Goal: Task Accomplishment & Management: Manage account settings

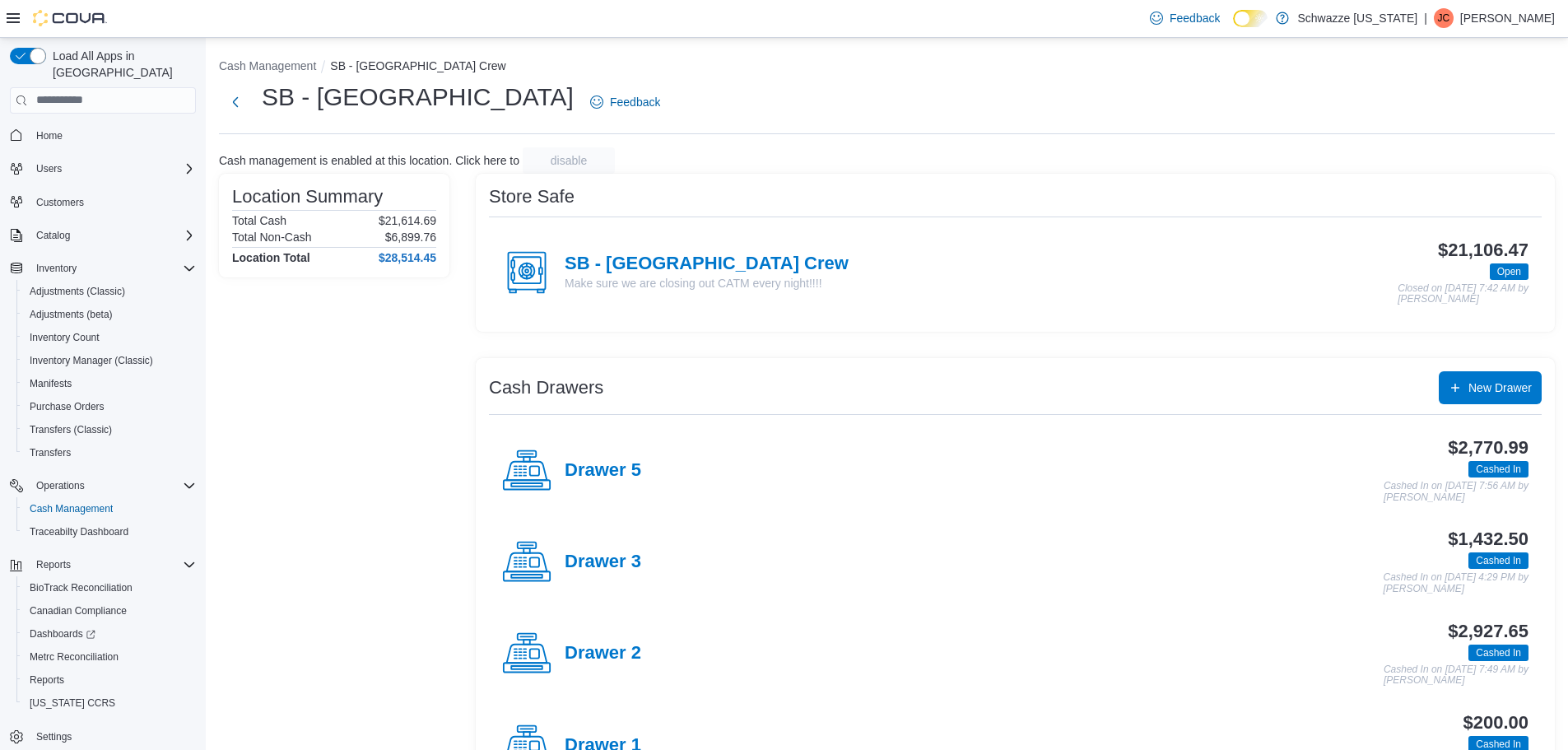
scroll to position [251, 0]
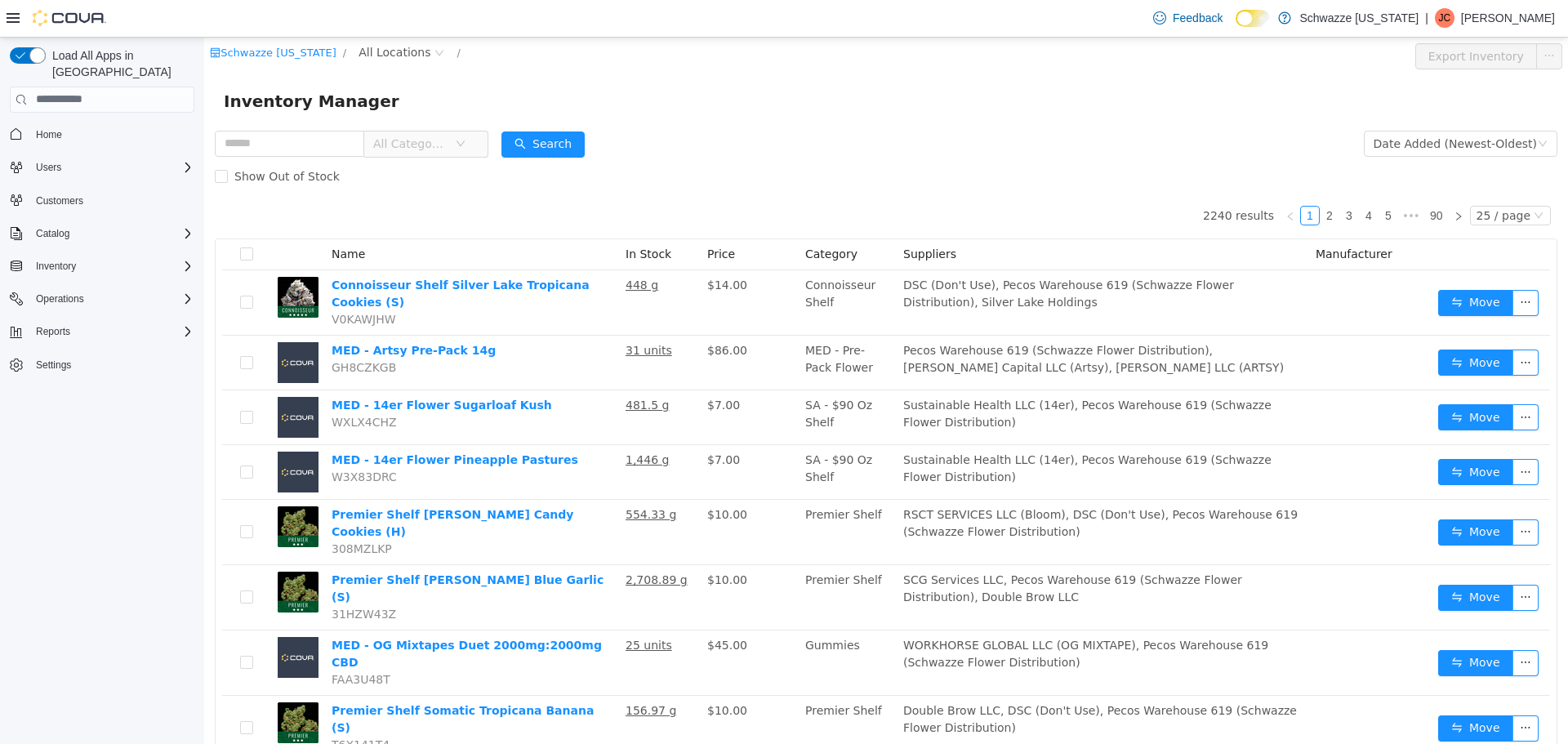
click at [371, 55] on span "All Locations" at bounding box center [394, 52] width 72 height 18
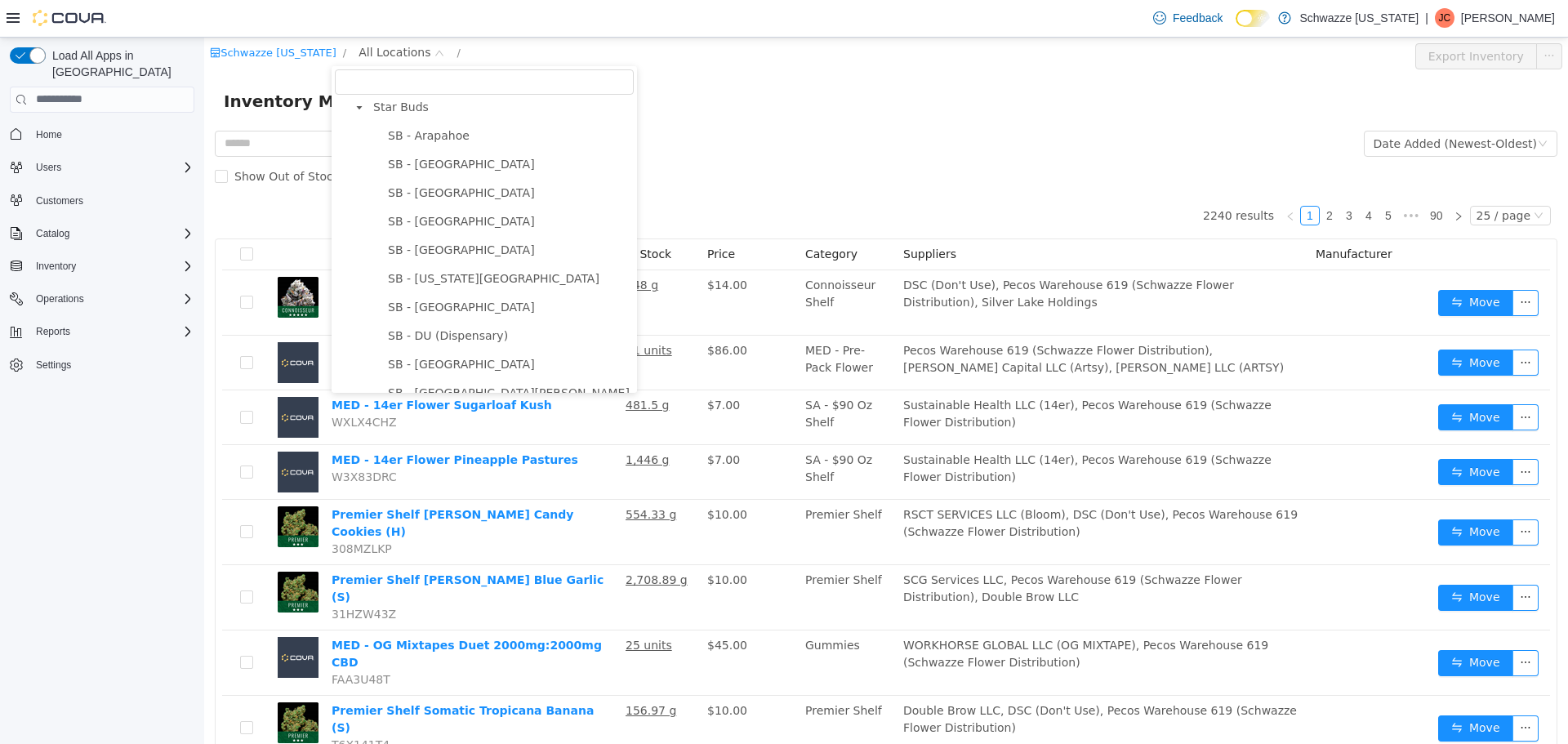
scroll to position [408, 0]
click at [446, 138] on span "SB - [GEOGRAPHIC_DATA]" at bounding box center [462, 131] width 147 height 13
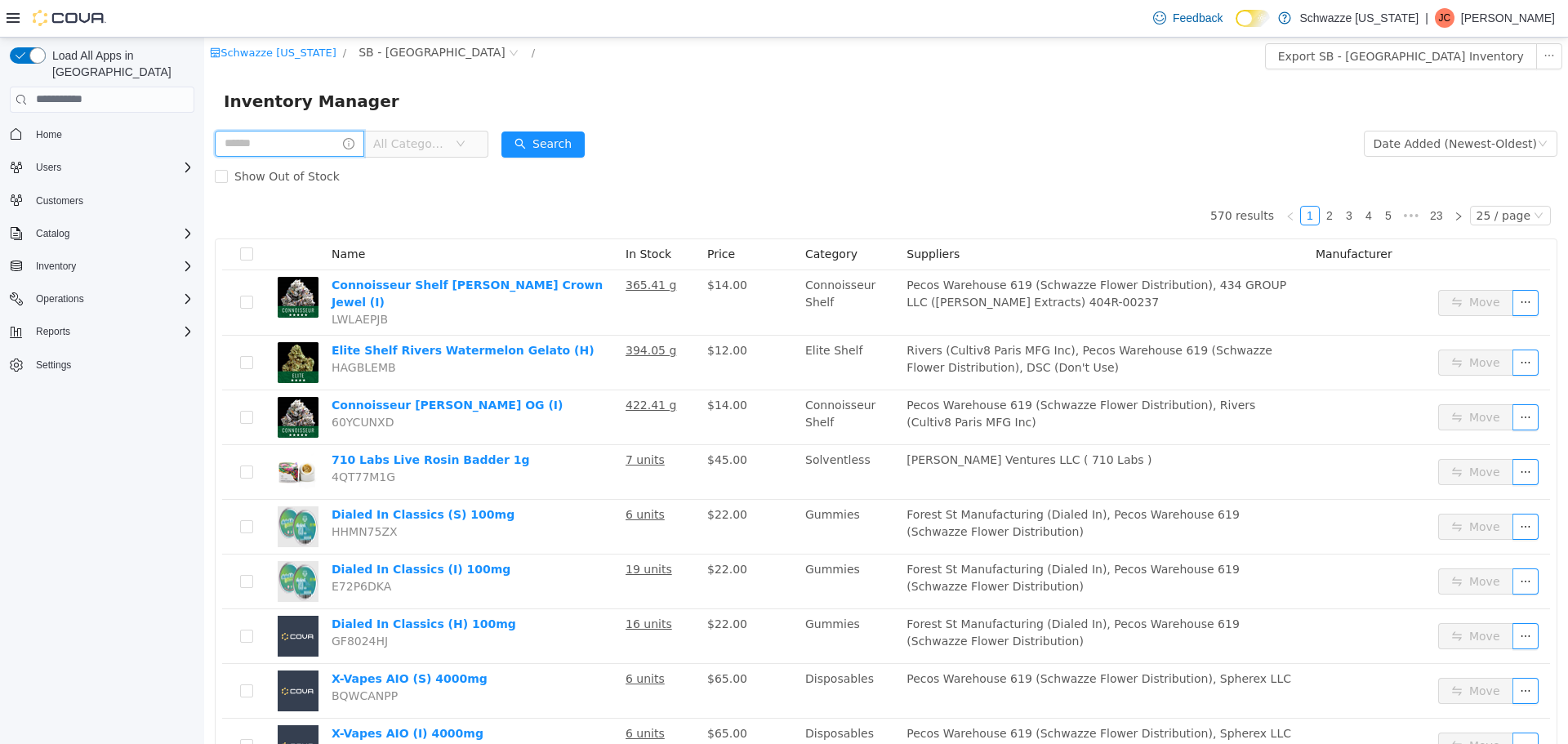
click at [306, 138] on input "text" at bounding box center [289, 142] width 149 height 26
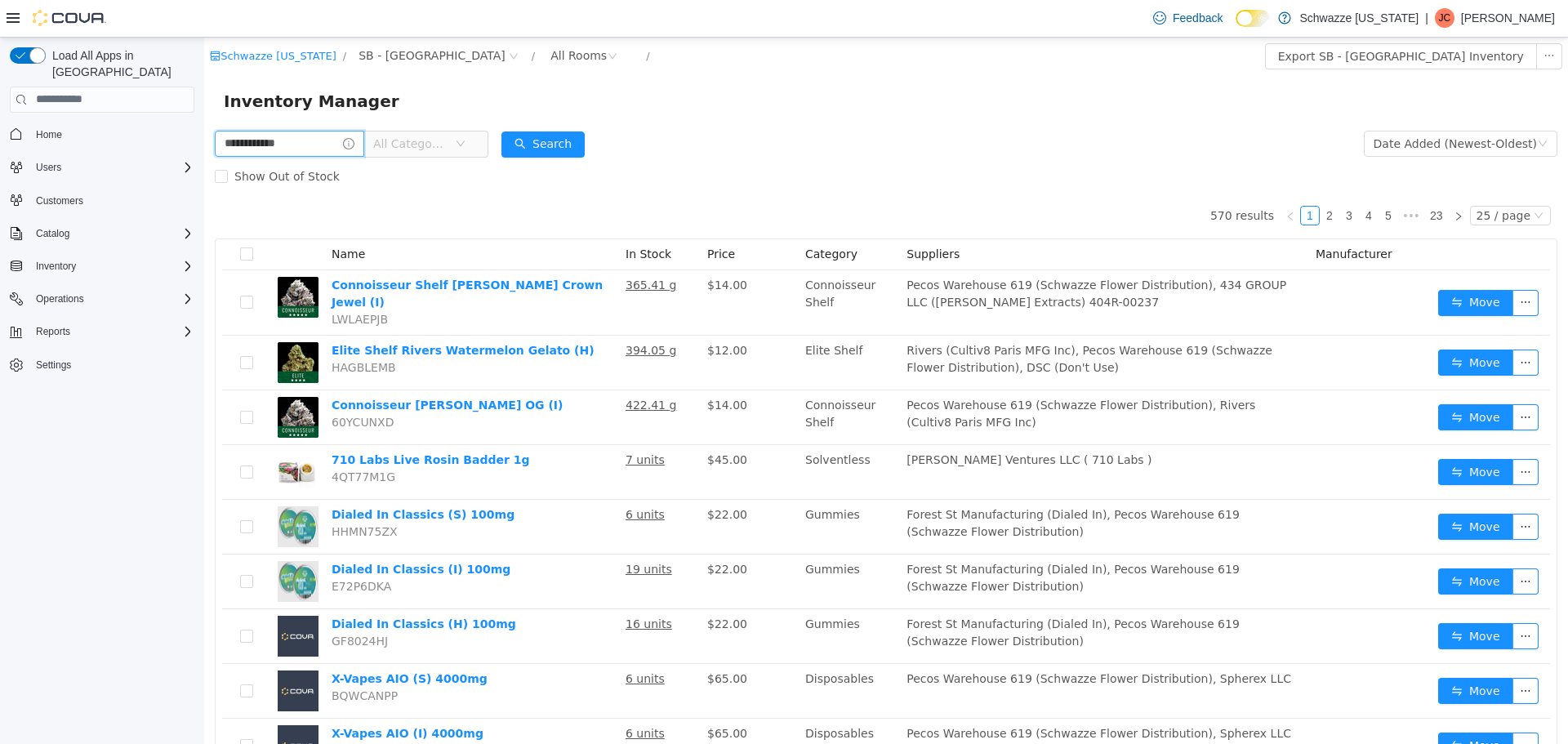
type input "**********"
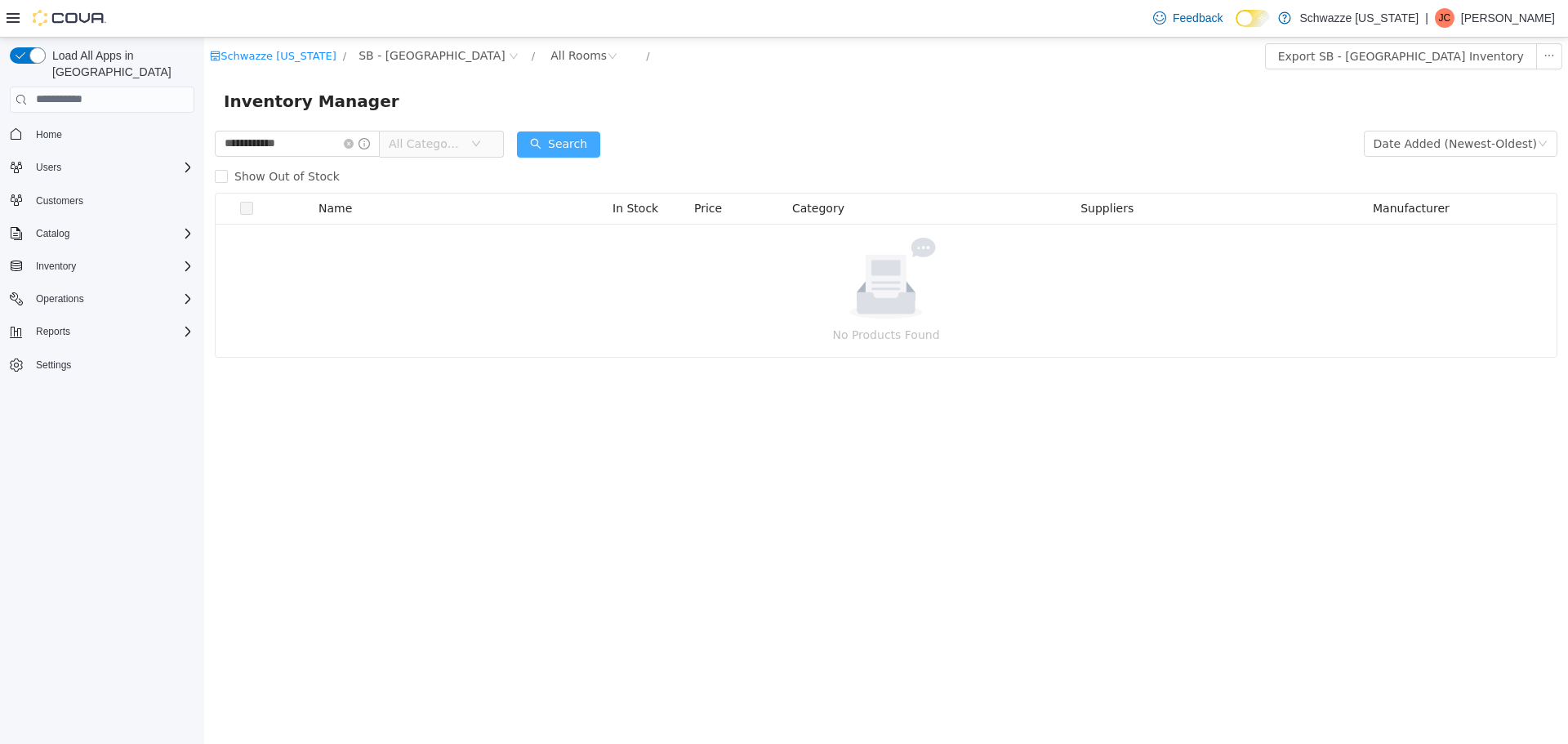
click at [576, 142] on button "Search" at bounding box center [559, 143] width 83 height 26
click at [359, 142] on input "**********" at bounding box center [297, 142] width 165 height 26
click at [354, 145] on icon "icon: close-circle" at bounding box center [349, 142] width 10 height 10
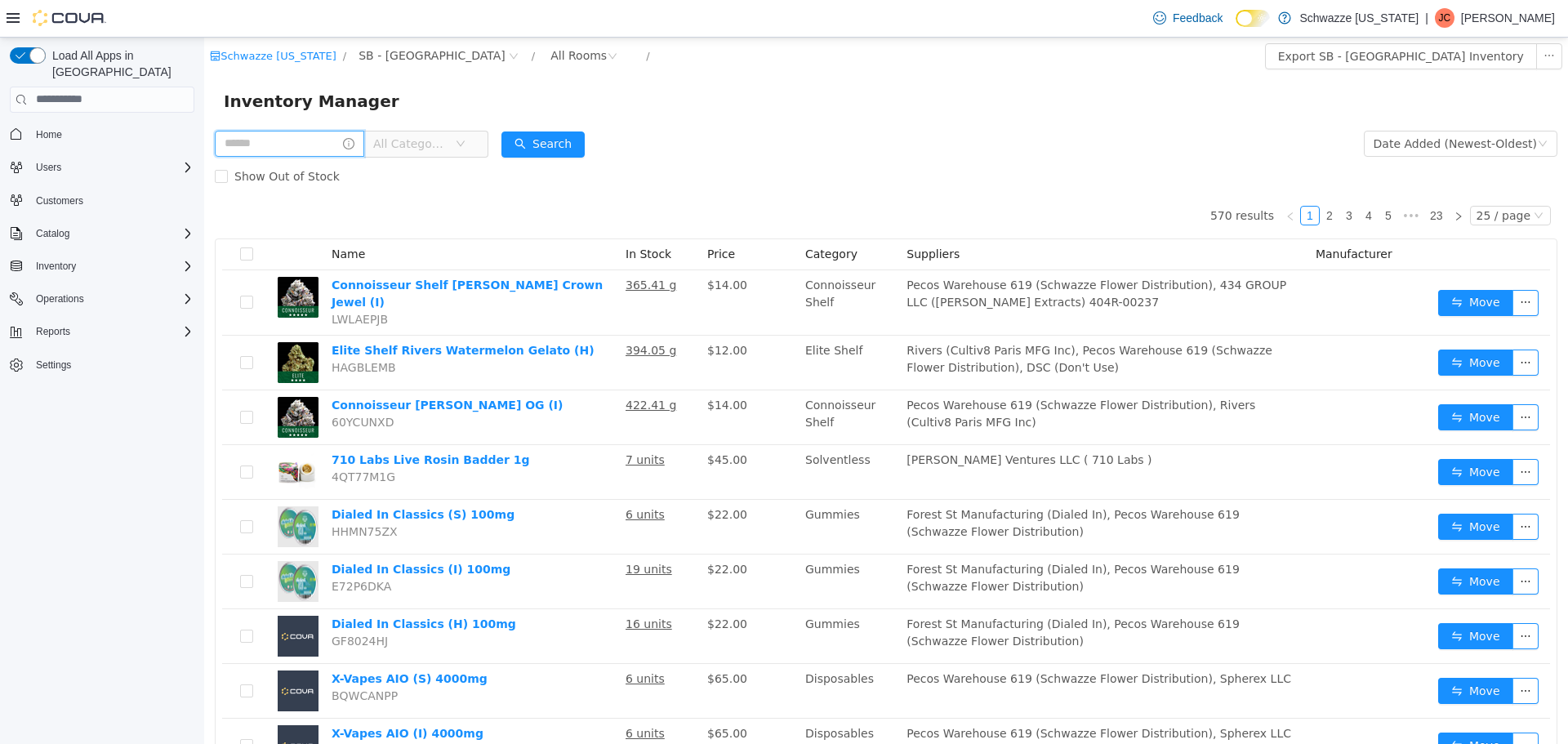
click at [292, 144] on input "text" at bounding box center [289, 142] width 149 height 26
type input "**********"
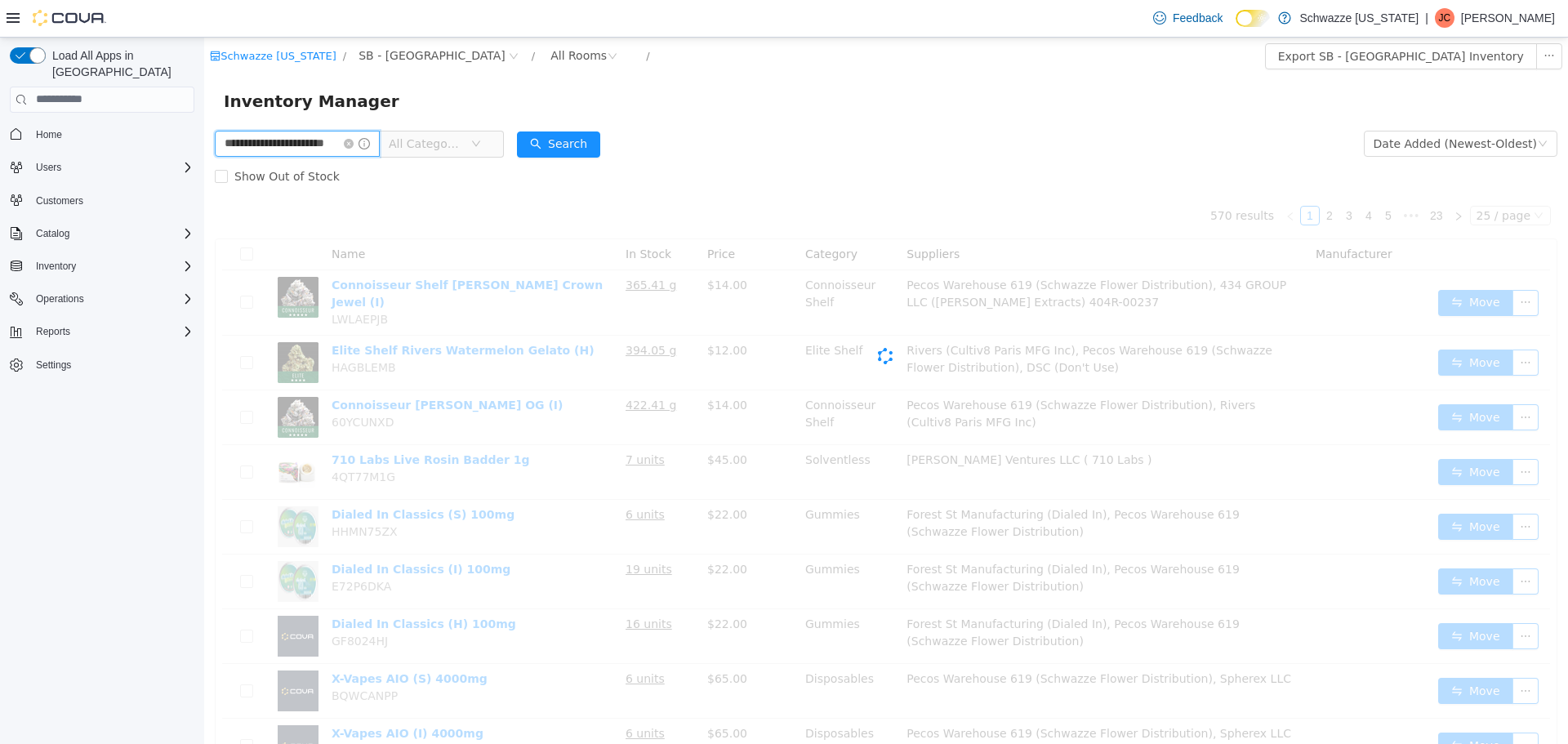
scroll to position [0, 20]
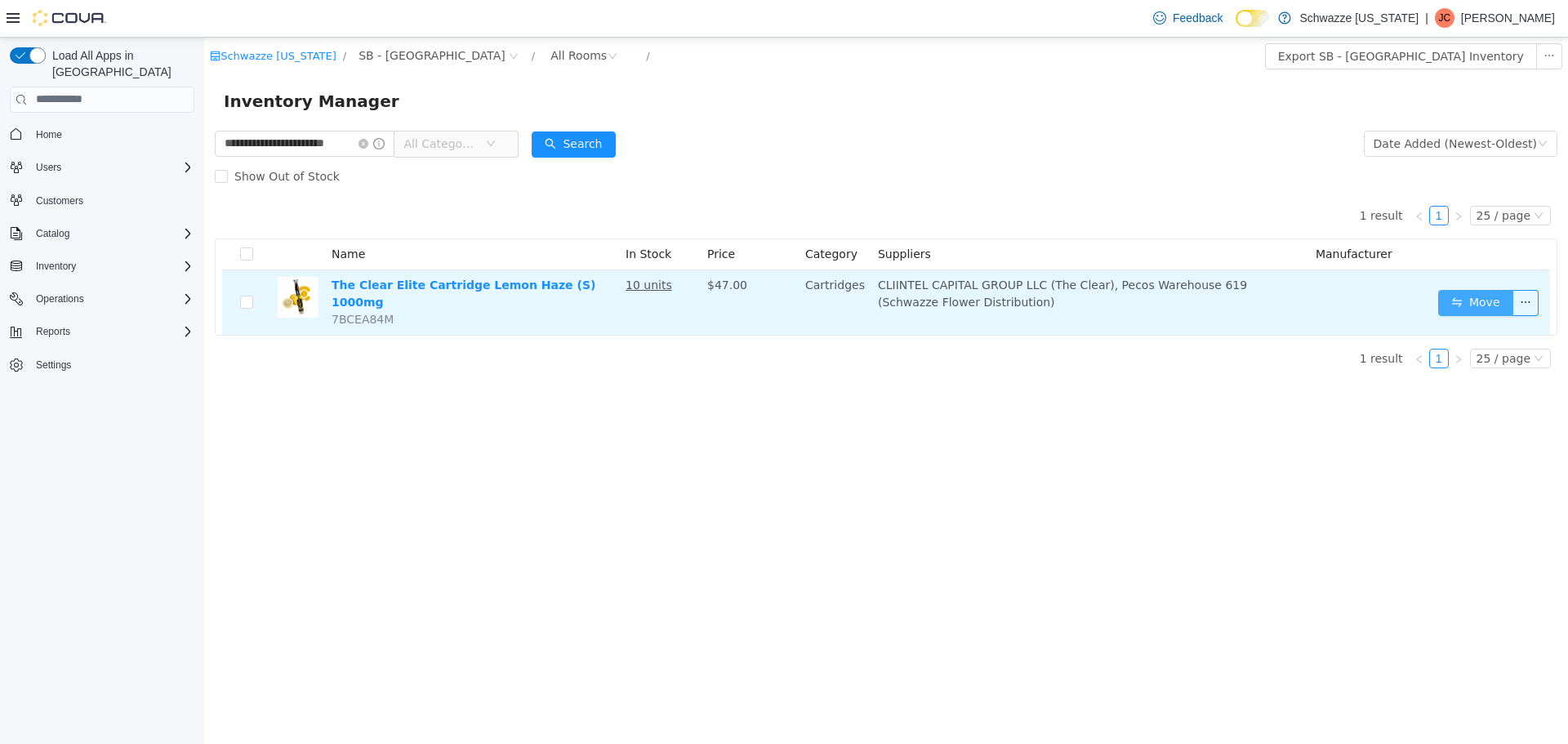
click at [1482, 307] on button "Move" at bounding box center [1476, 301] width 75 height 26
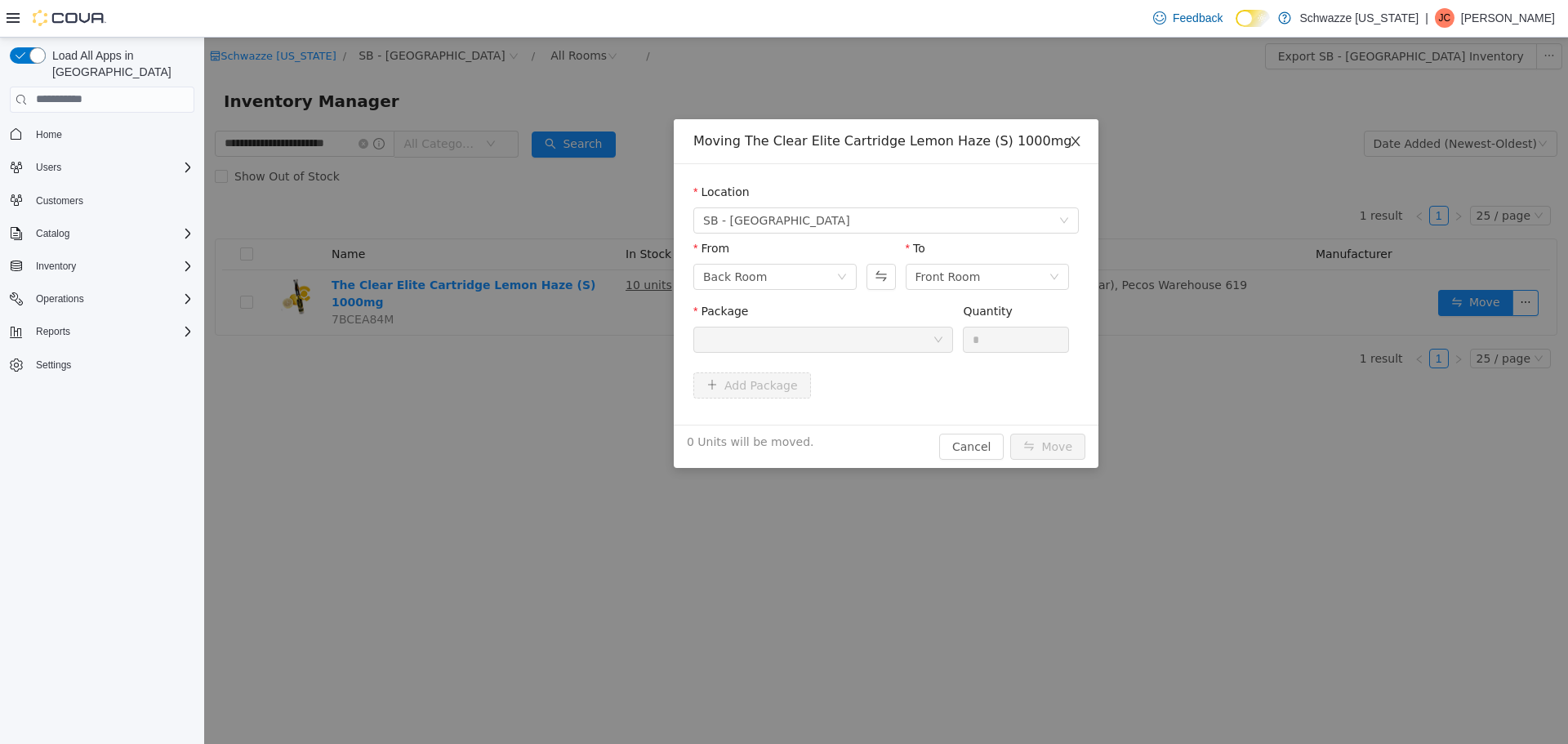
click at [1069, 147] on icon "icon: close" at bounding box center [1076, 140] width 13 height 13
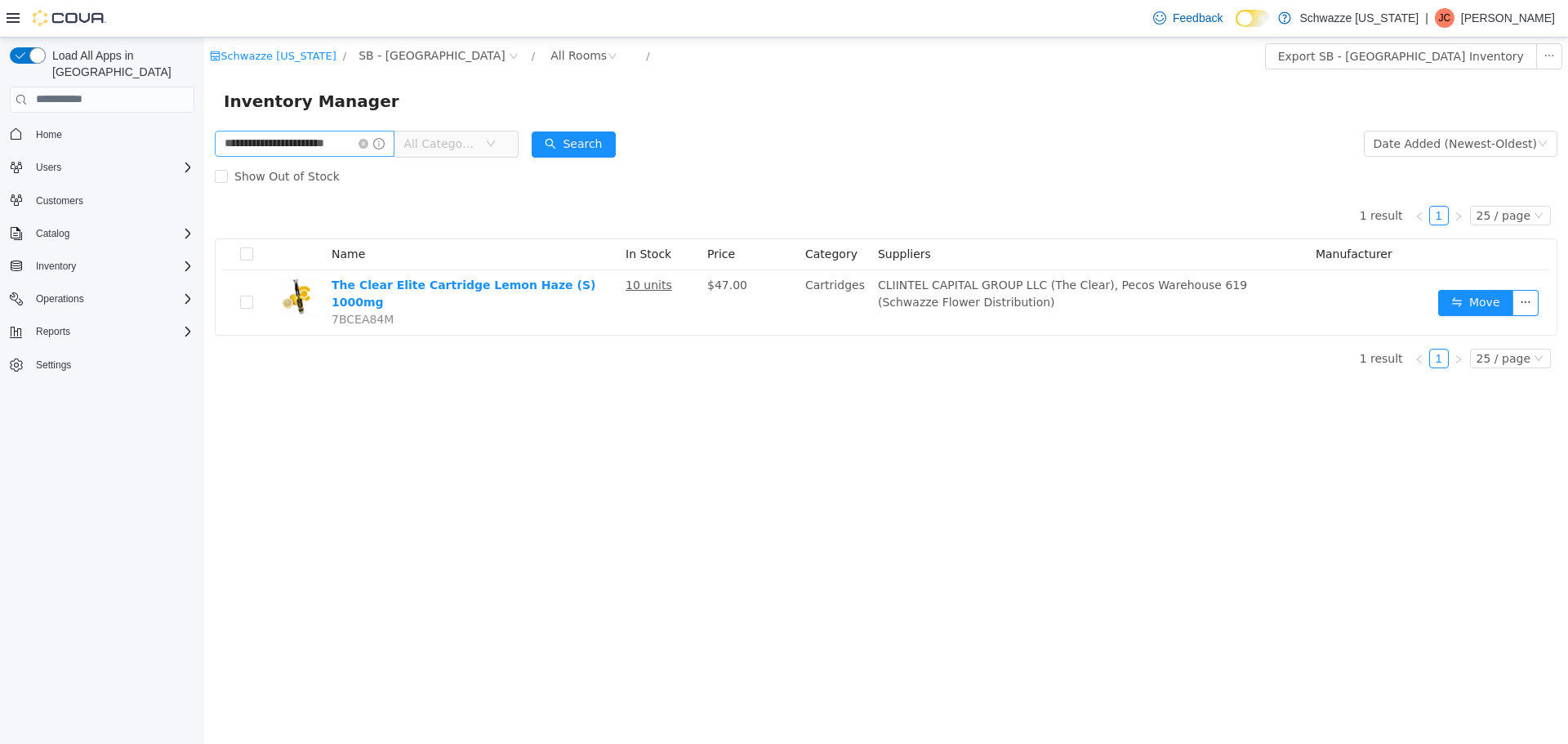
click at [363, 140] on icon "icon: close-circle" at bounding box center [363, 142] width 10 height 10
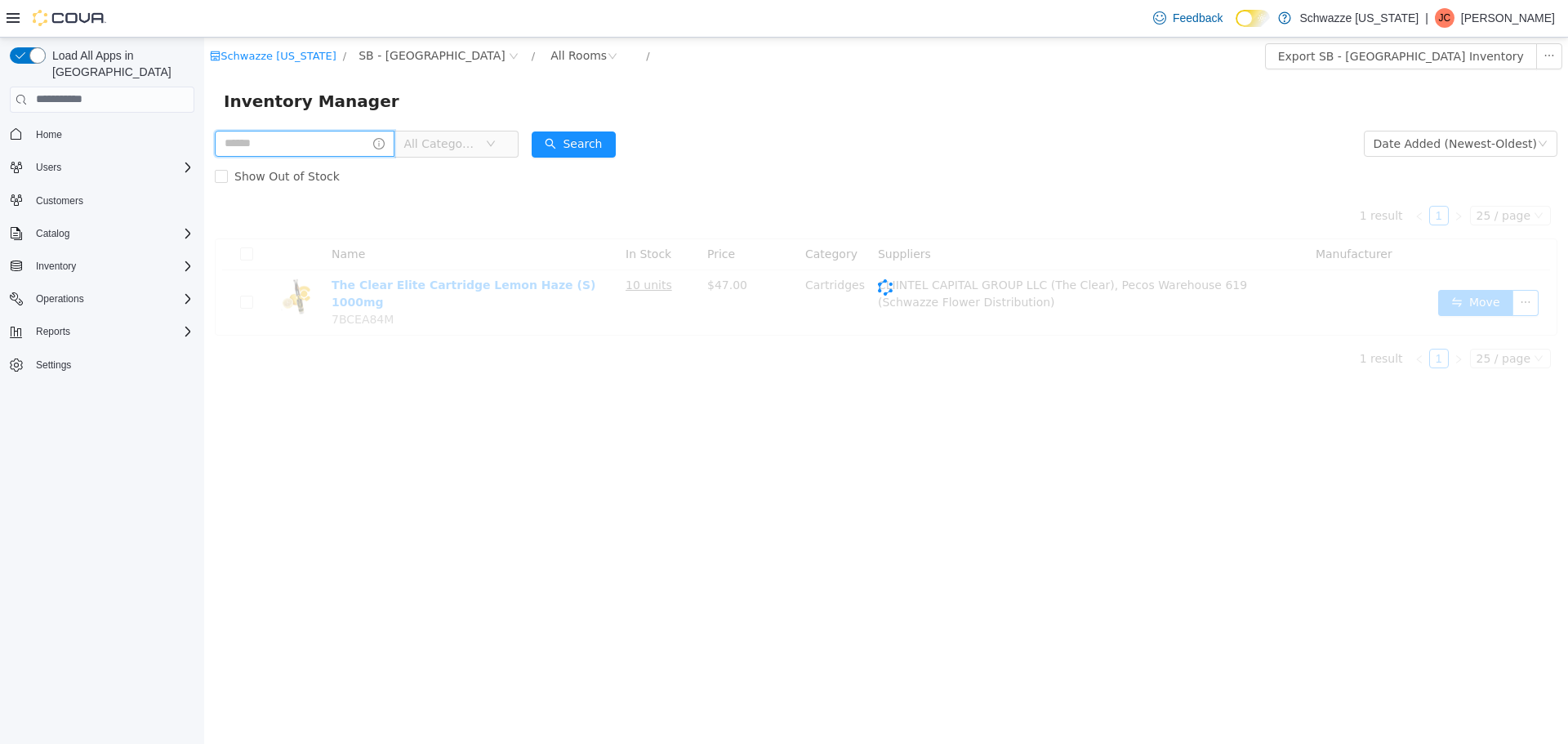
click at [339, 145] on input "text" at bounding box center [304, 142] width 180 height 26
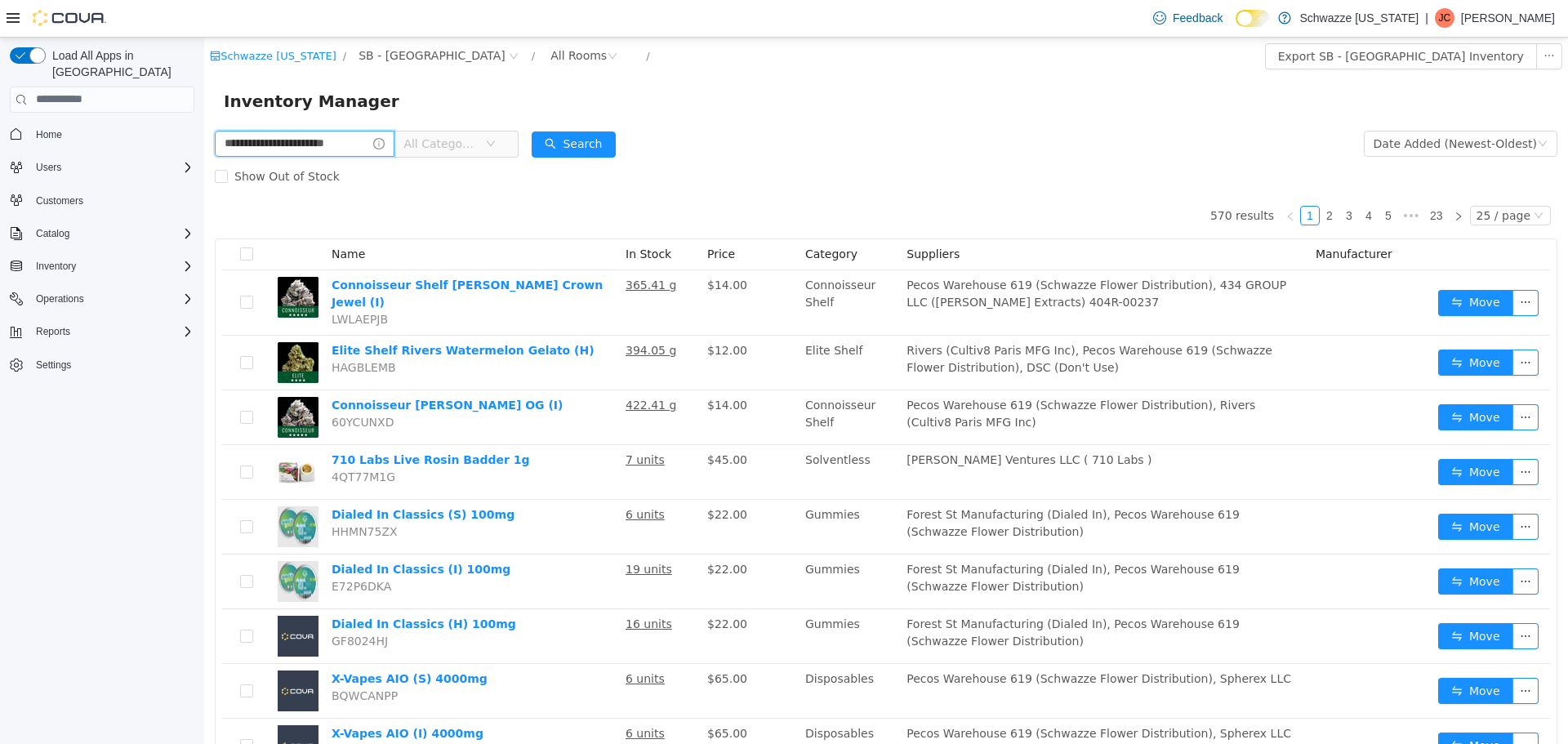
type input "**********"
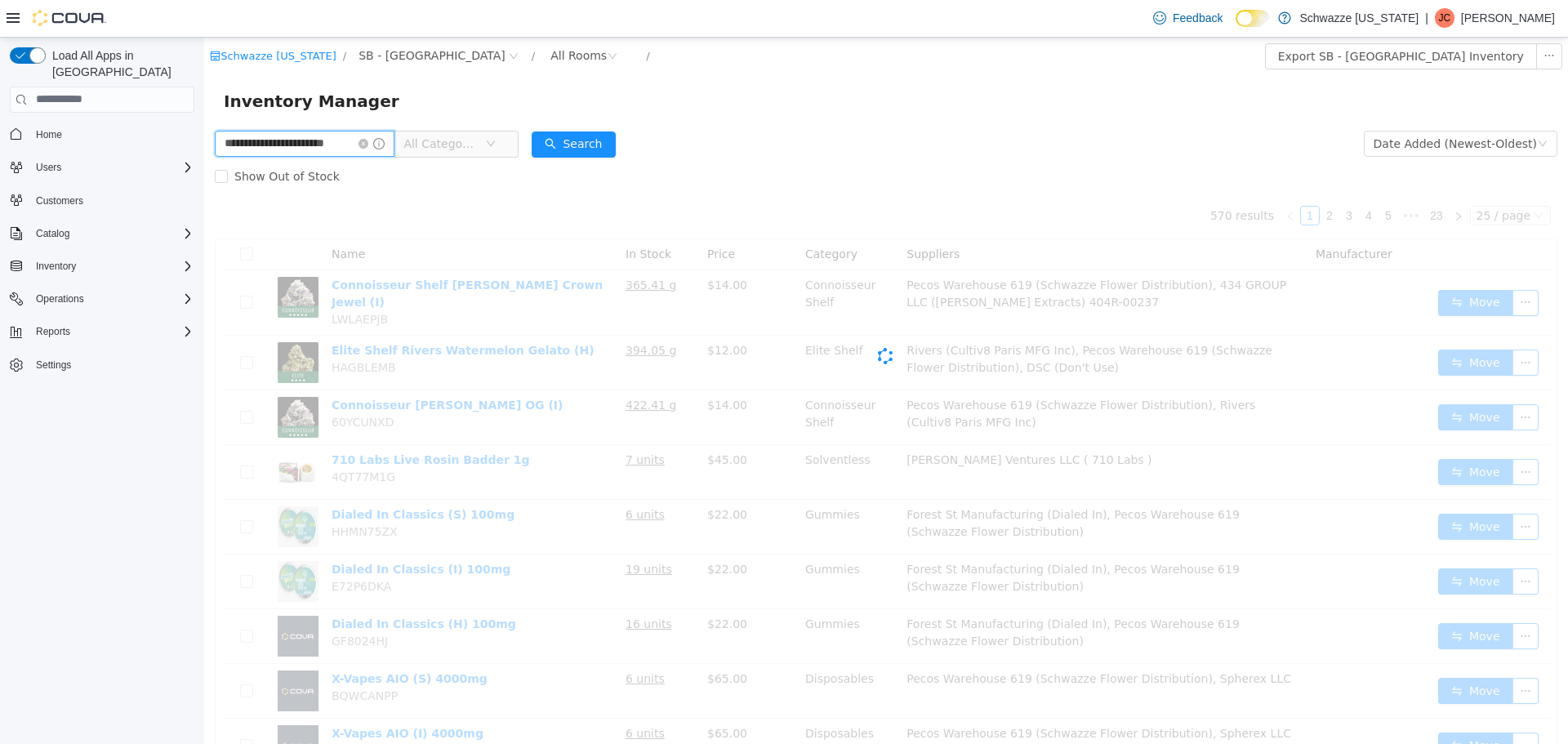
scroll to position [0, 21]
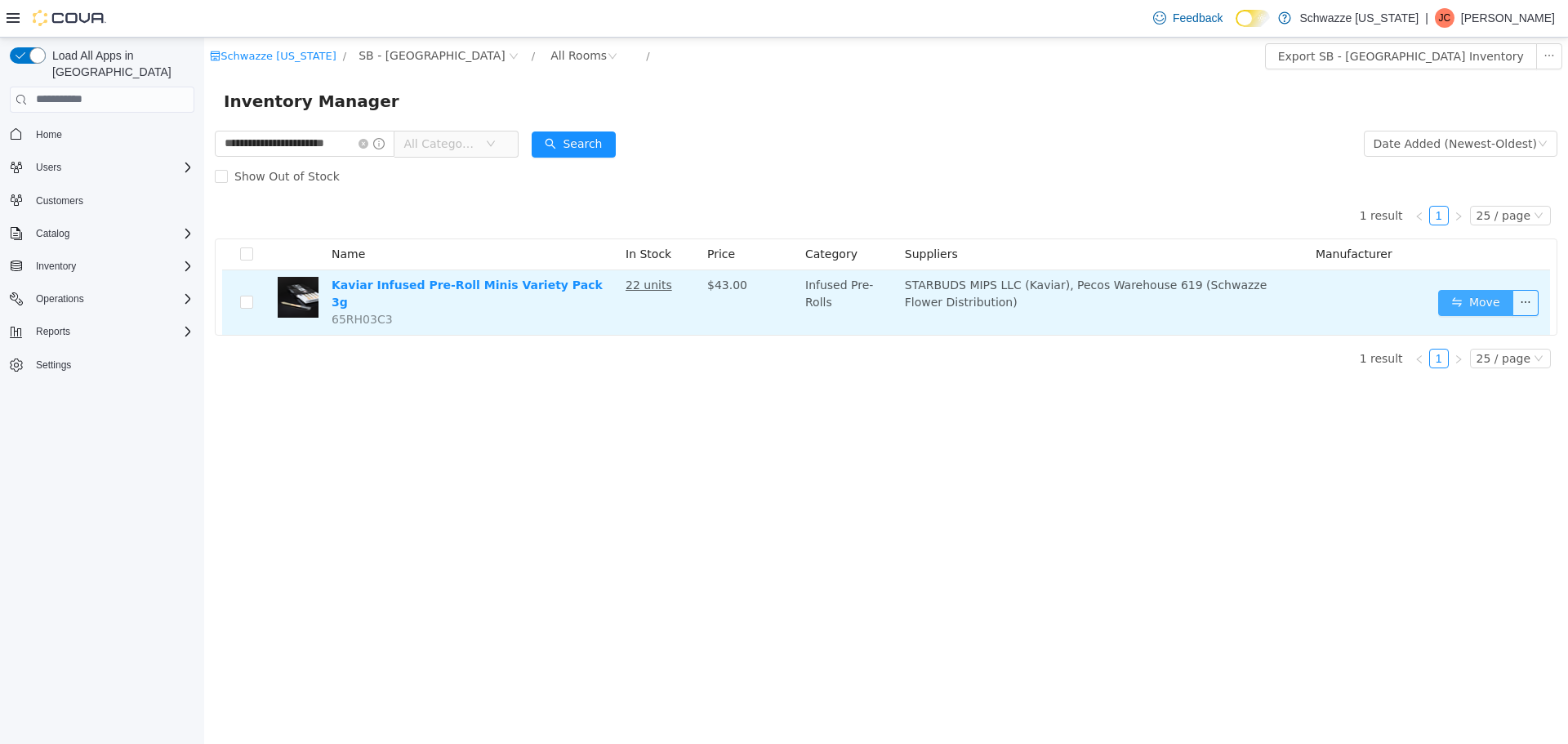
click at [1498, 310] on td "Move" at bounding box center [1491, 301] width 119 height 64
click at [1472, 298] on button "Move" at bounding box center [1476, 301] width 75 height 26
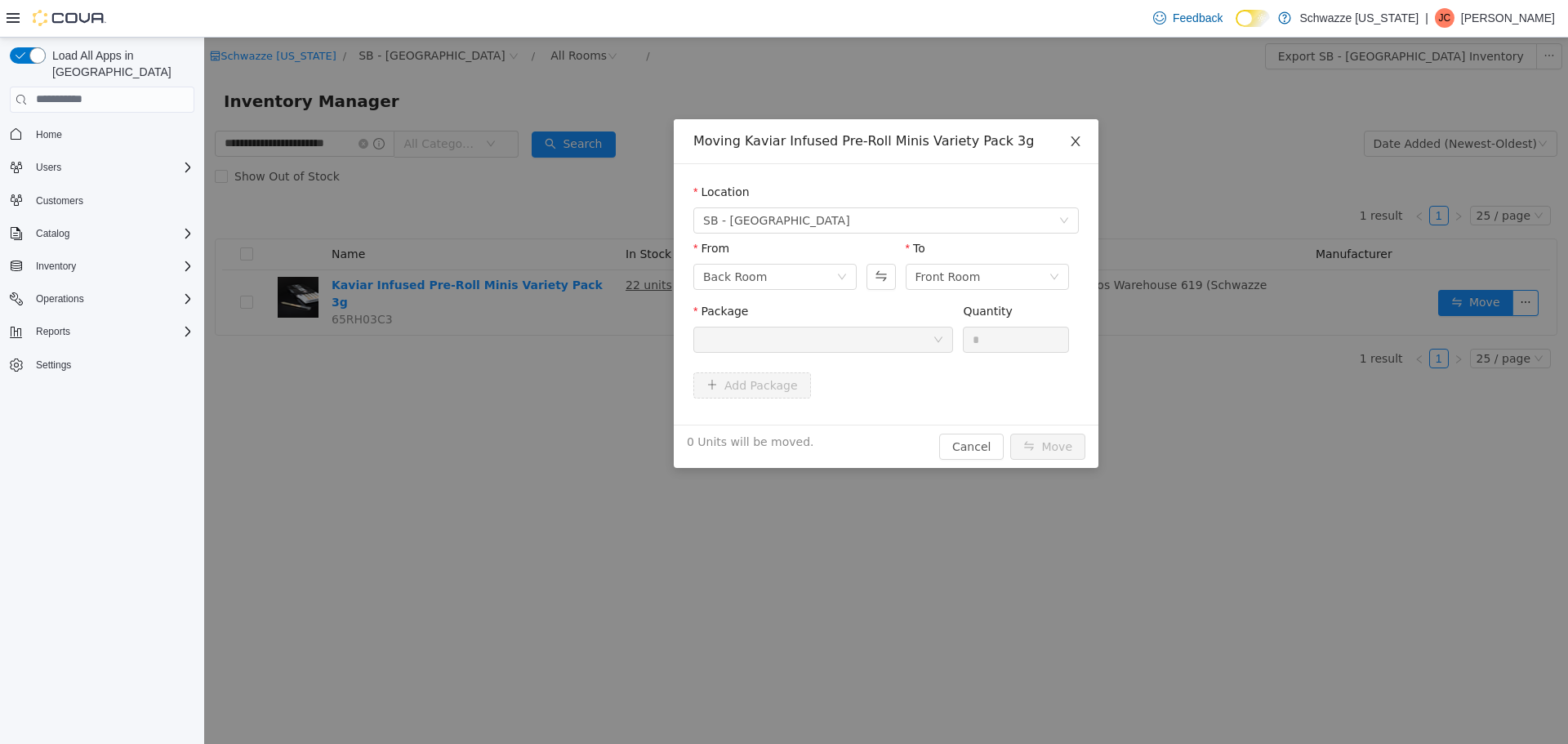
click at [1078, 146] on icon "icon: close" at bounding box center [1076, 140] width 13 height 13
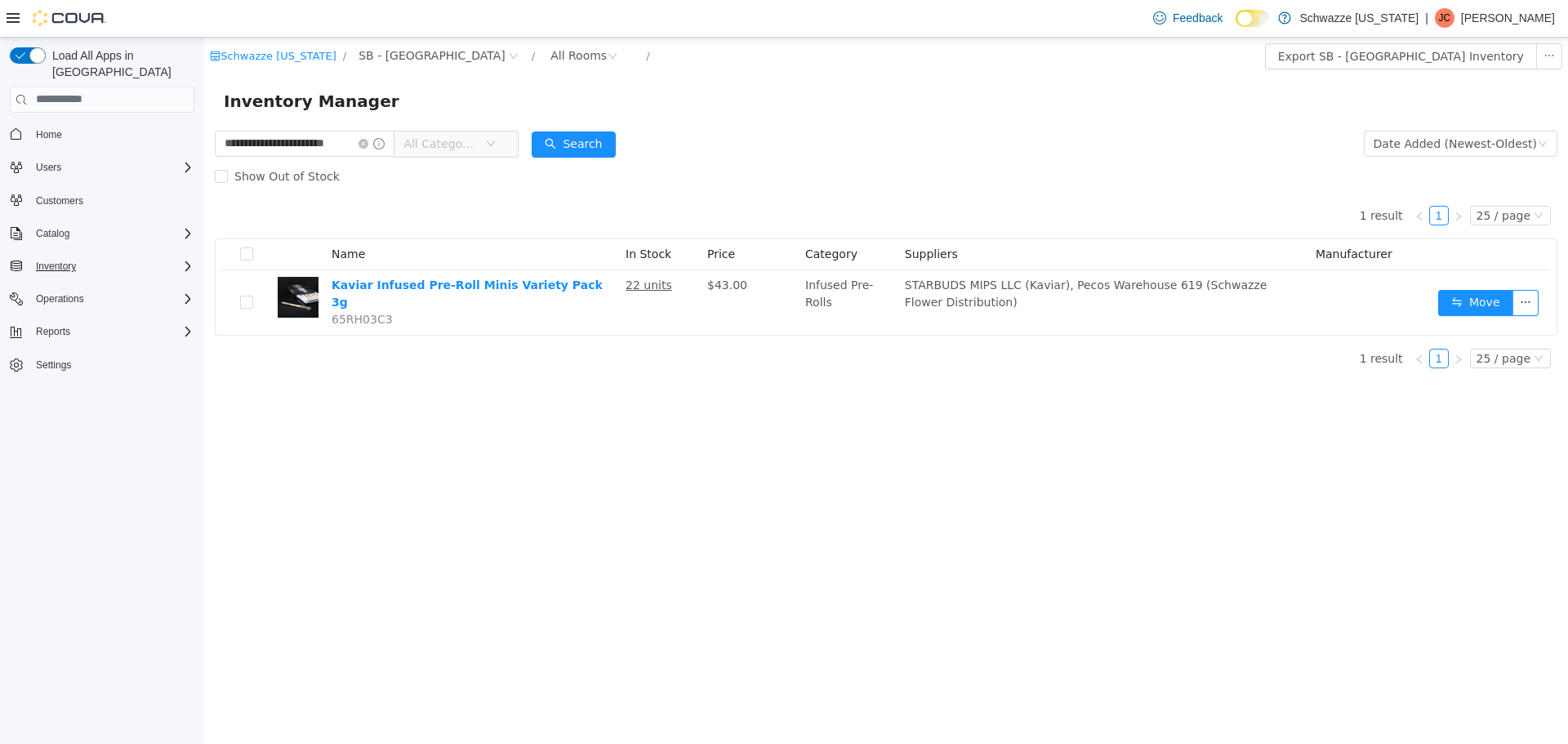
click at [157, 256] on div "Inventory" at bounding box center [111, 266] width 165 height 20
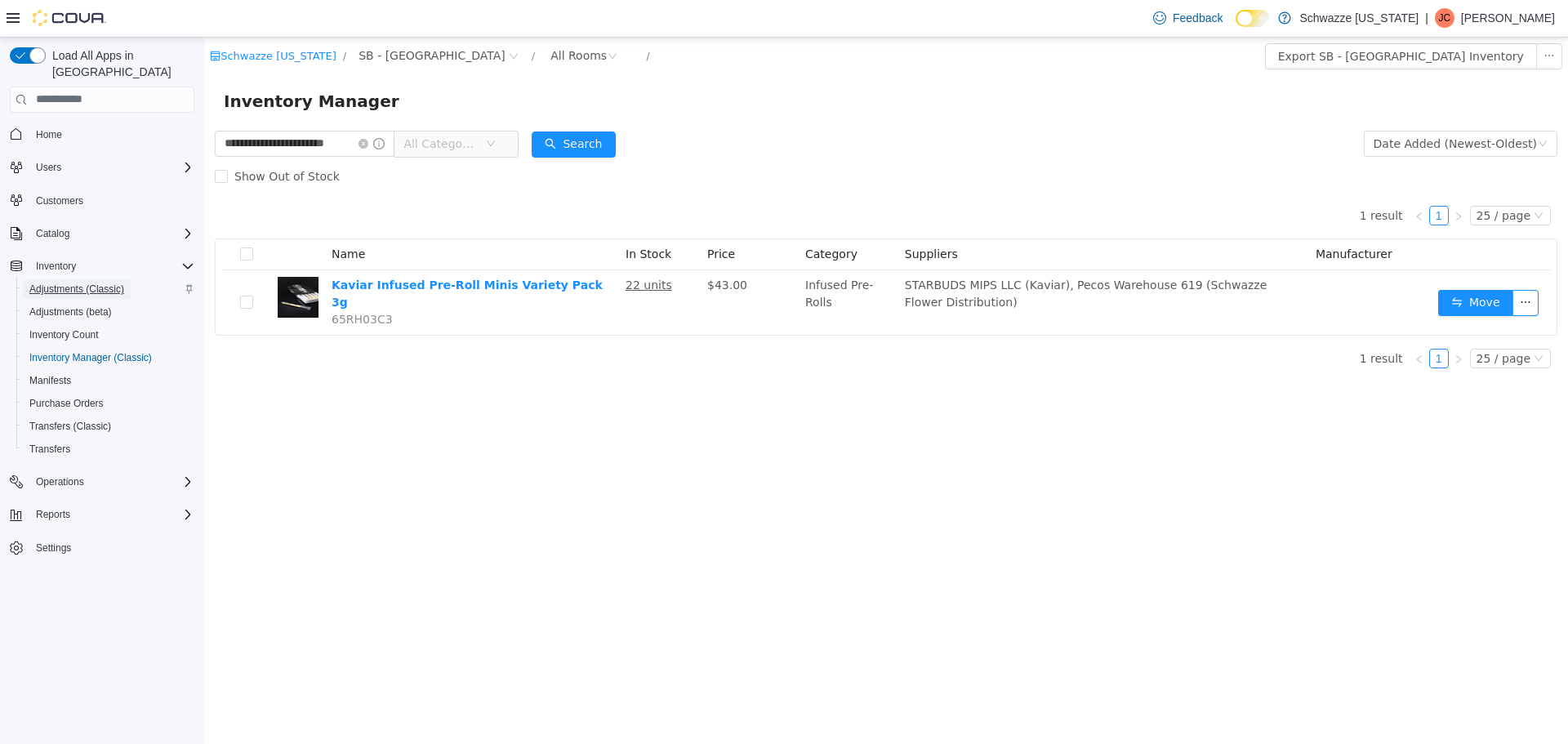
click at [72, 282] on span "Adjustments (Classic)" at bounding box center [76, 289] width 95 height 13
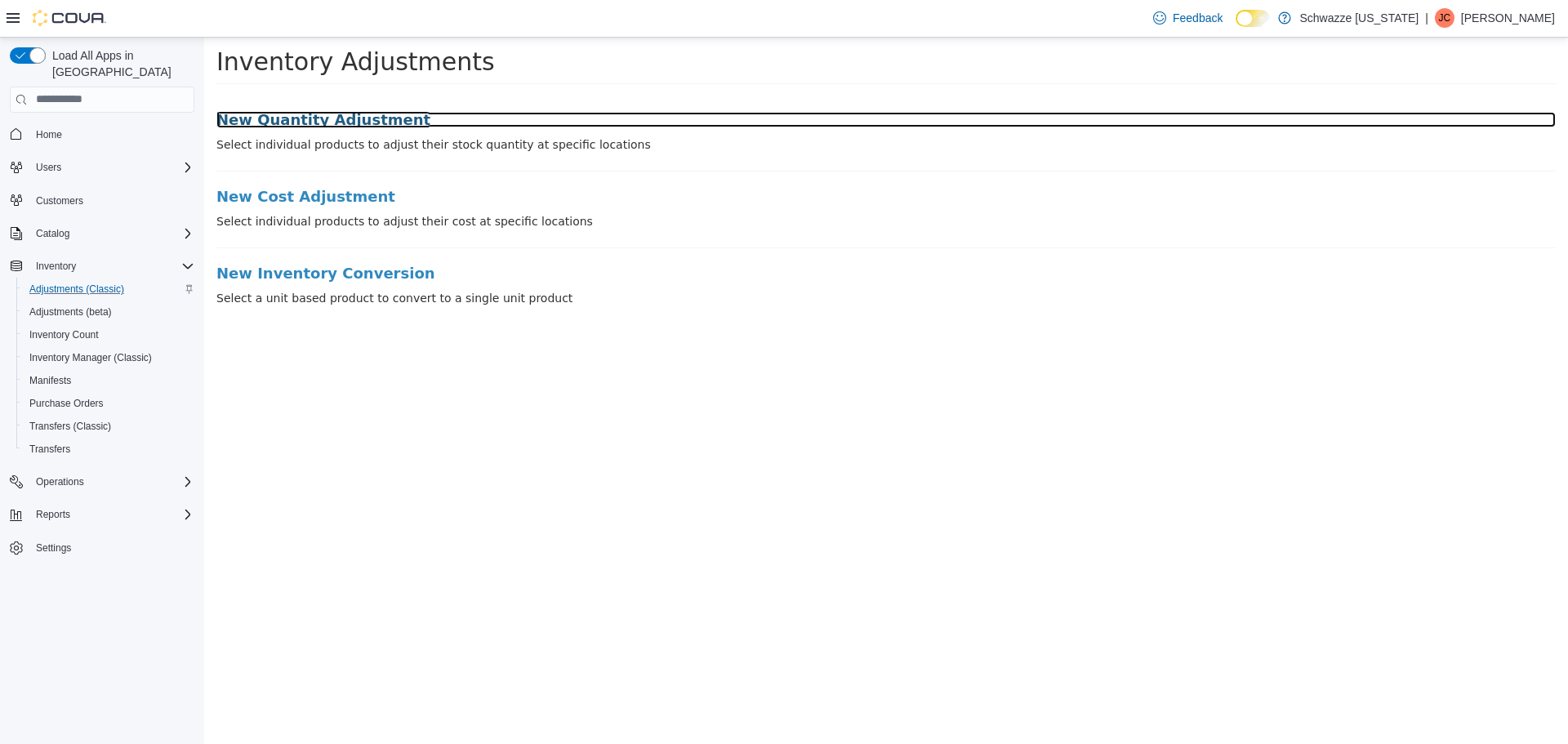
click at [293, 127] on h3 "New Quantity Adjustment" at bounding box center [886, 119] width 1340 height 16
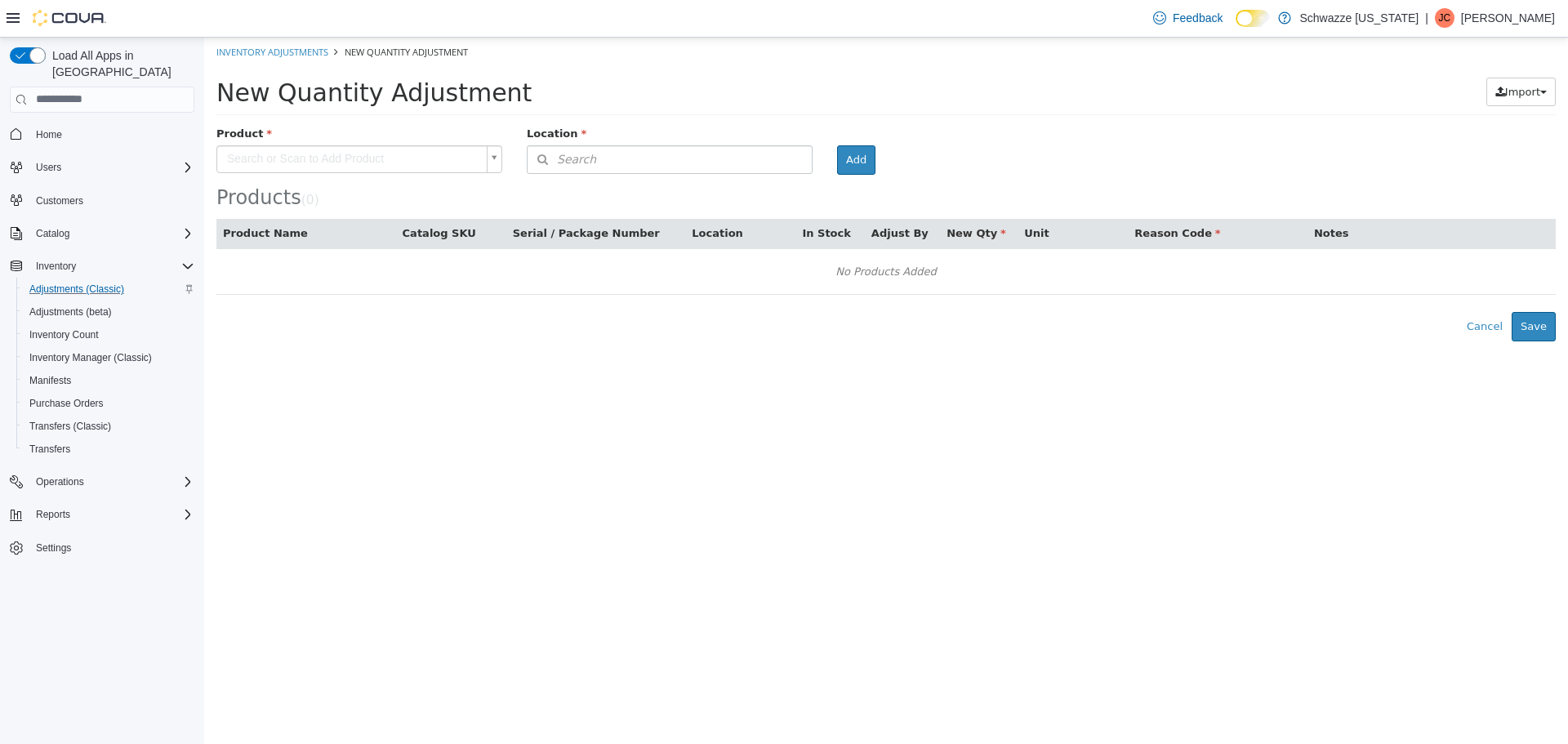
click at [378, 146] on body "× Inventory Adjustments New Quantity Adjustment New Quantity Adjustment Import …" at bounding box center [886, 189] width 1364 height 304
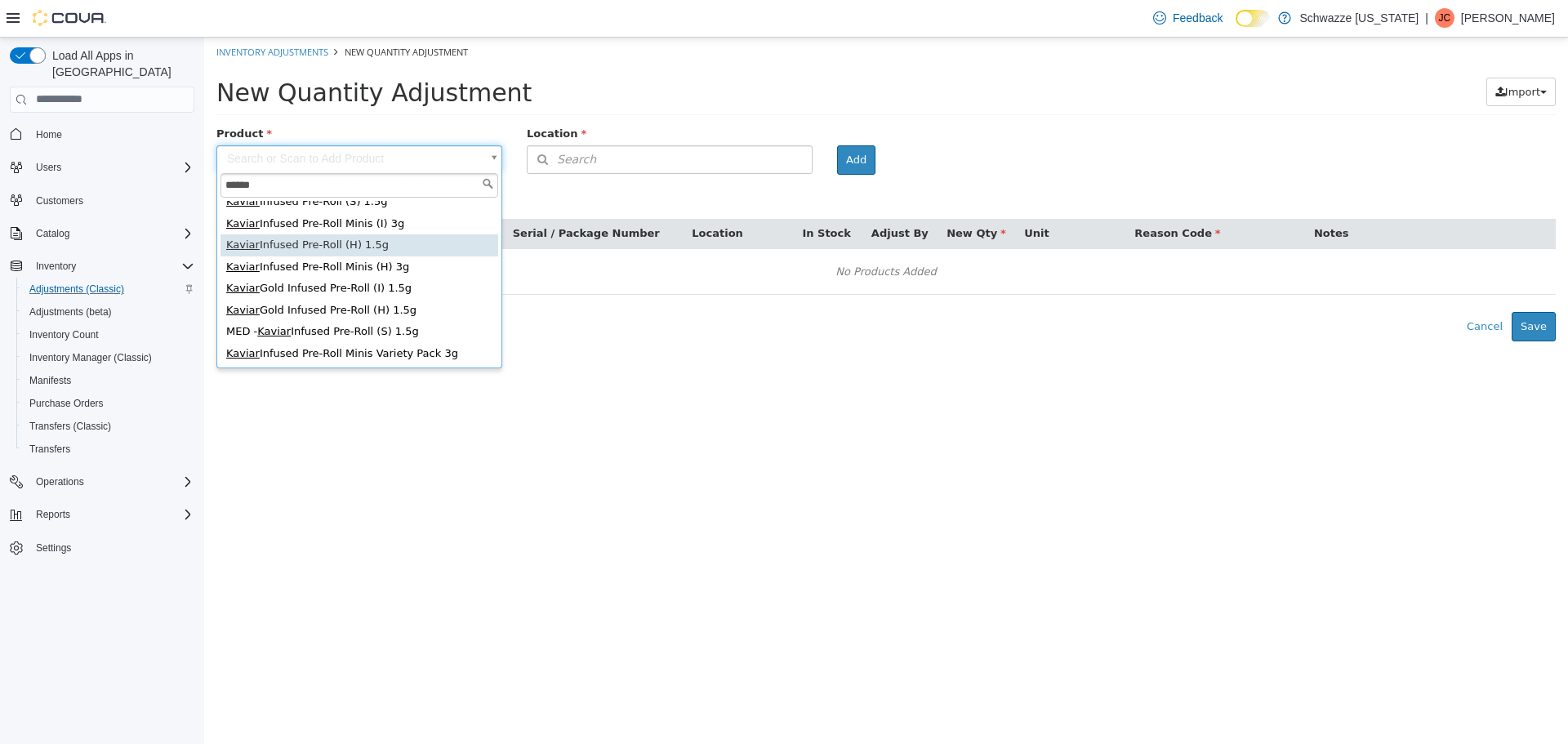
scroll to position [226, 0]
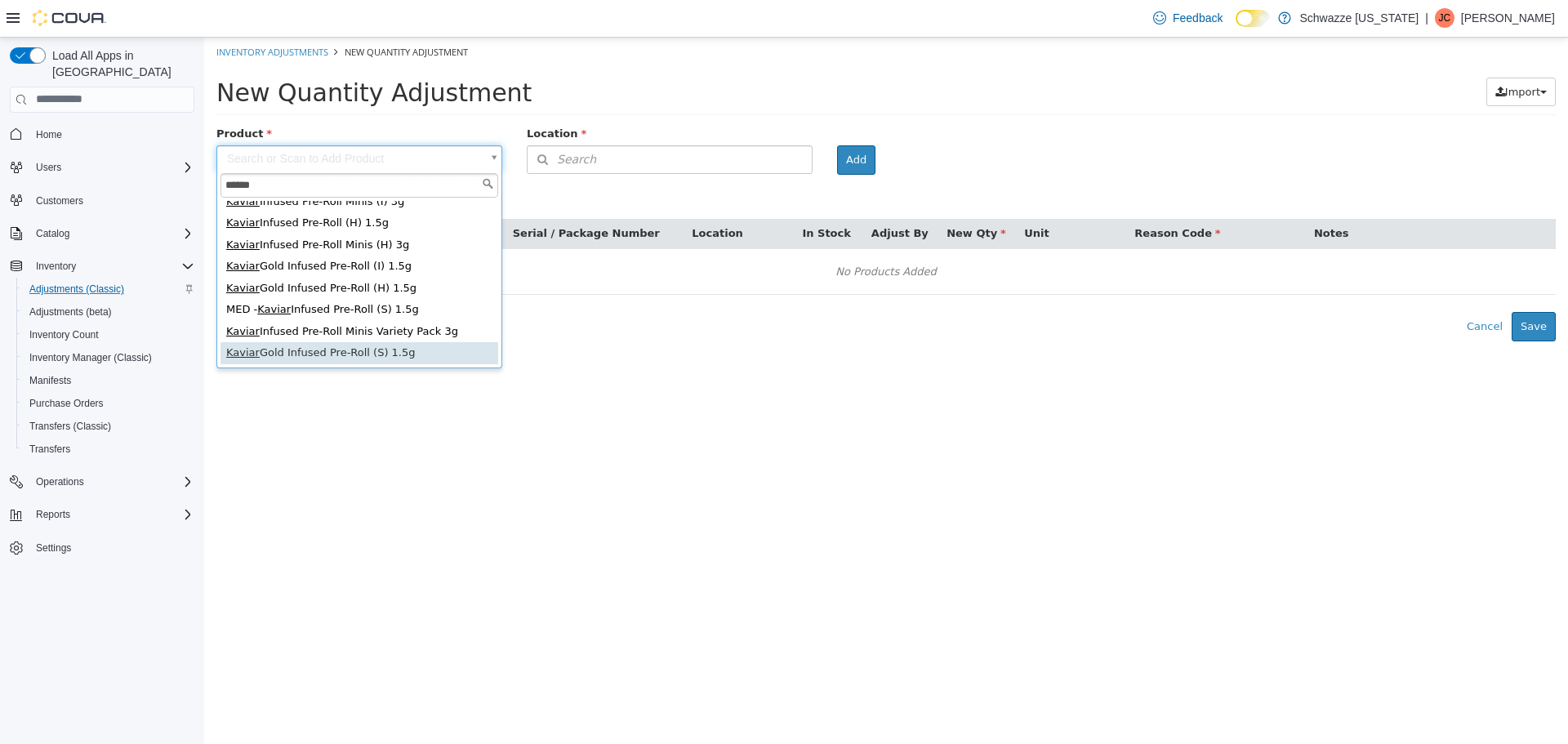
type input "******"
type input "**********"
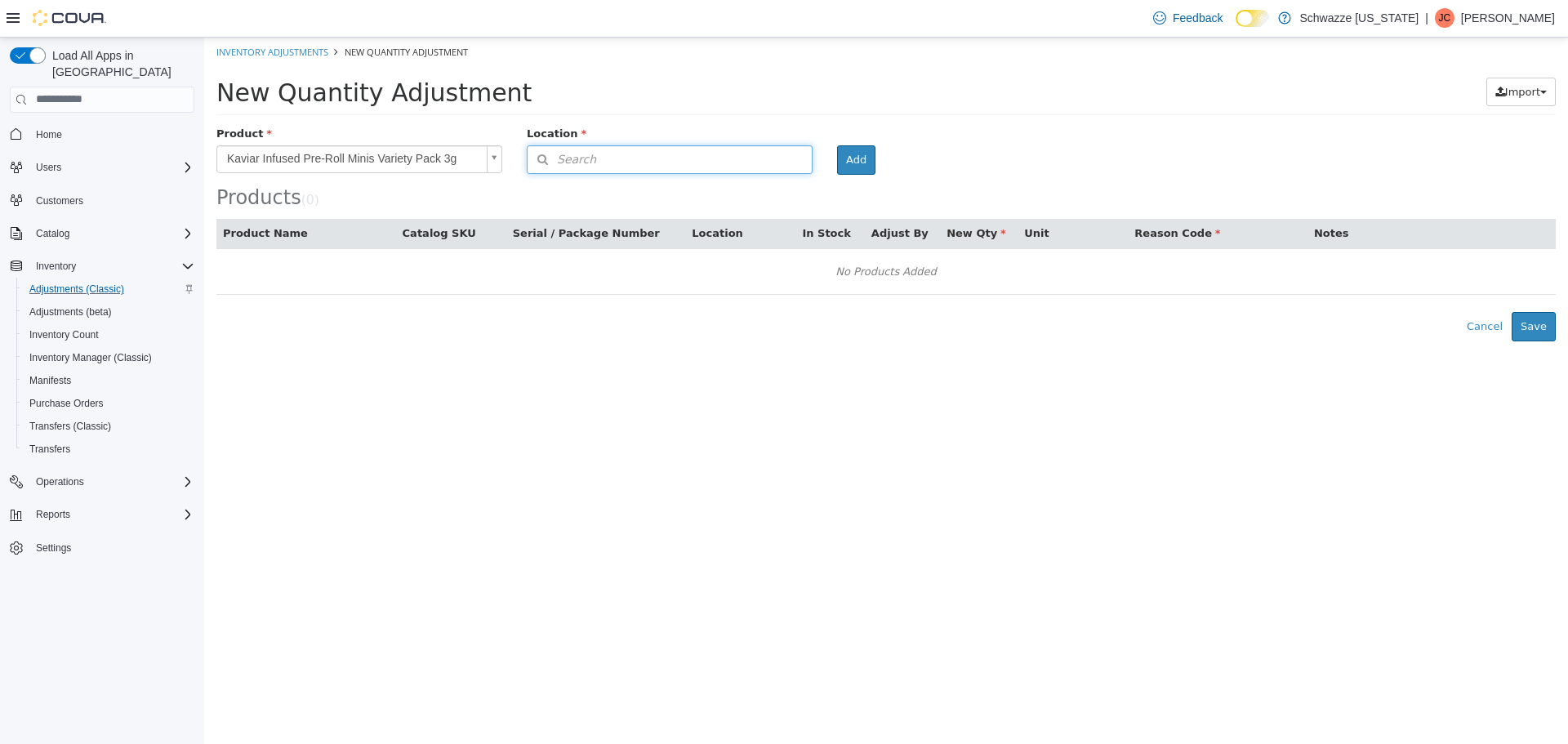
click at [741, 168] on button "Search" at bounding box center [670, 159] width 286 height 29
type input "***"
click at [595, 188] on span "Schwazze Colorado Star Buds" at bounding box center [612, 191] width 140 height 11
click at [1003, 159] on body "**********" at bounding box center [886, 189] width 1364 height 304
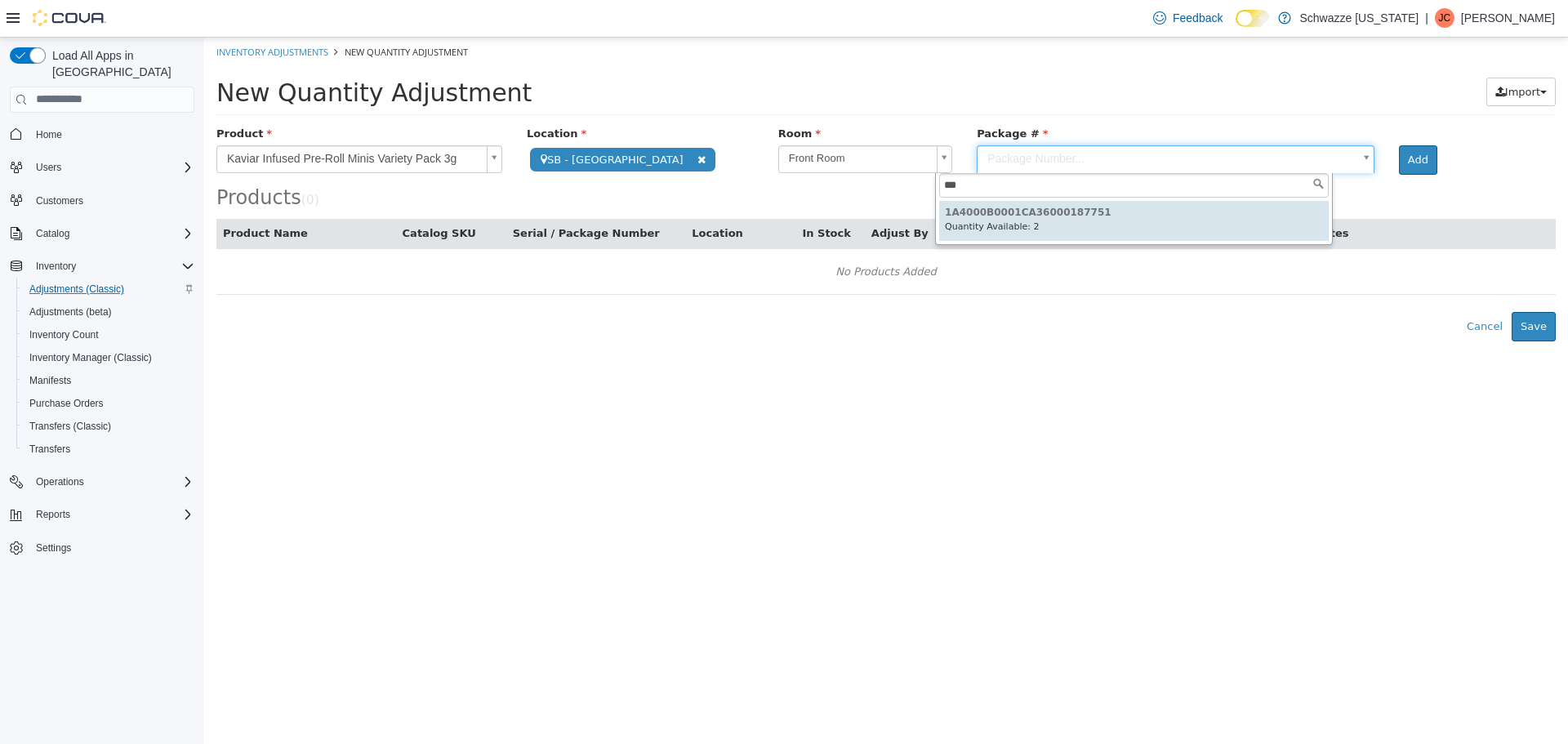
type input "***"
type input "**********"
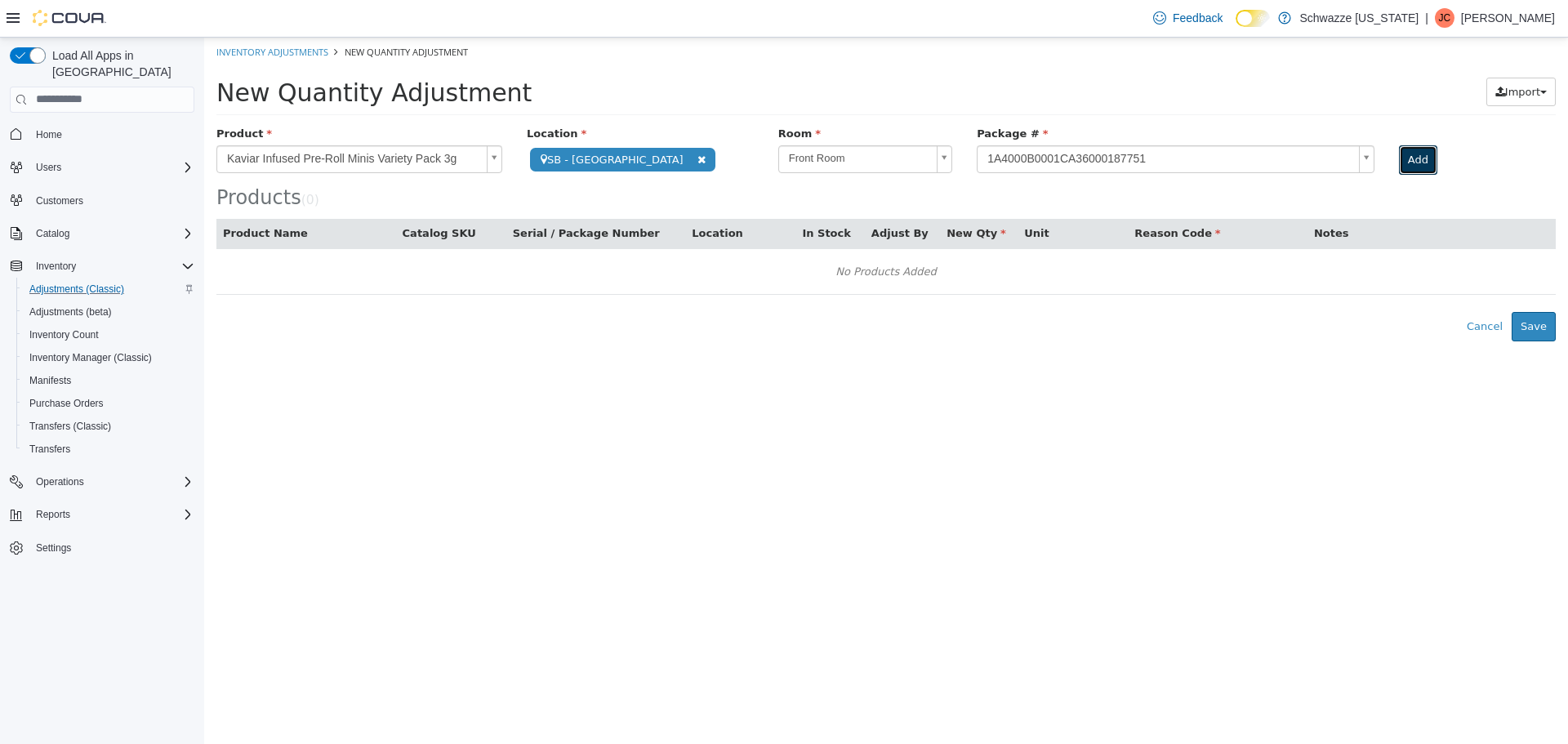
click at [1400, 161] on button "Add" at bounding box center [1419, 159] width 38 height 29
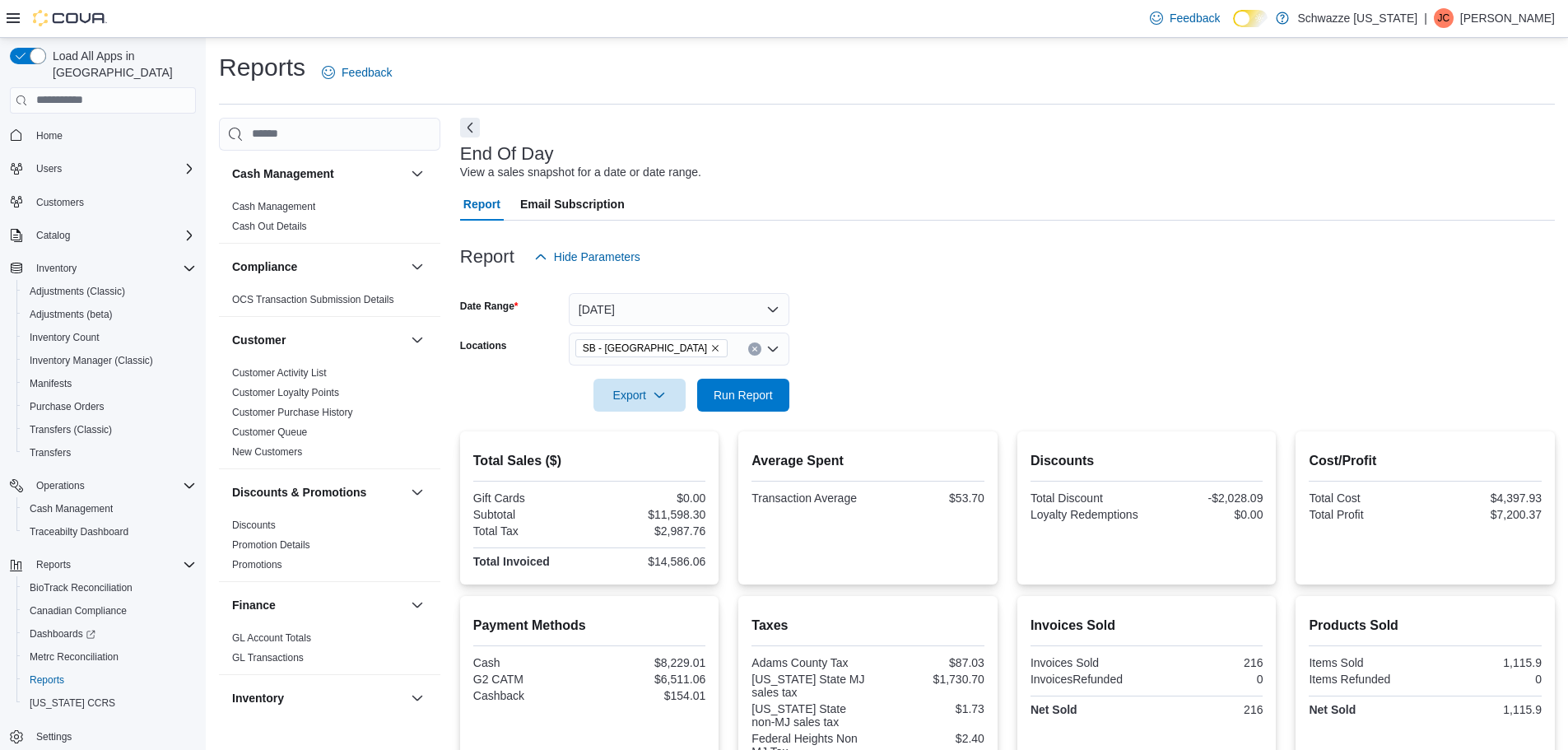
scroll to position [343, 0]
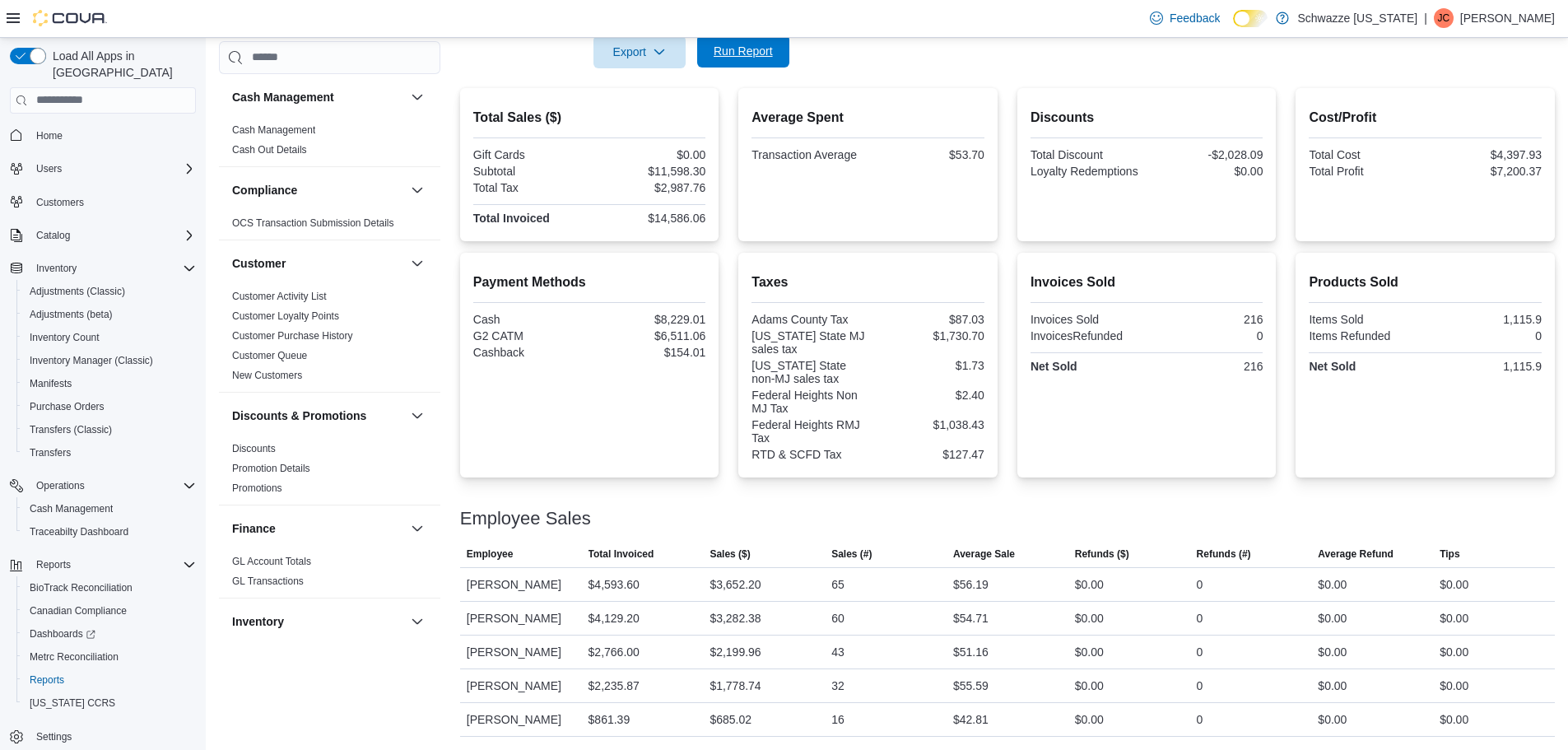
click at [753, 63] on span "Run Report" at bounding box center [742, 51] width 72 height 33
click at [489, 646] on div "[PERSON_NAME]" at bounding box center [521, 652] width 122 height 33
click at [76, 502] on span "Cash Management" at bounding box center [70, 508] width 83 height 13
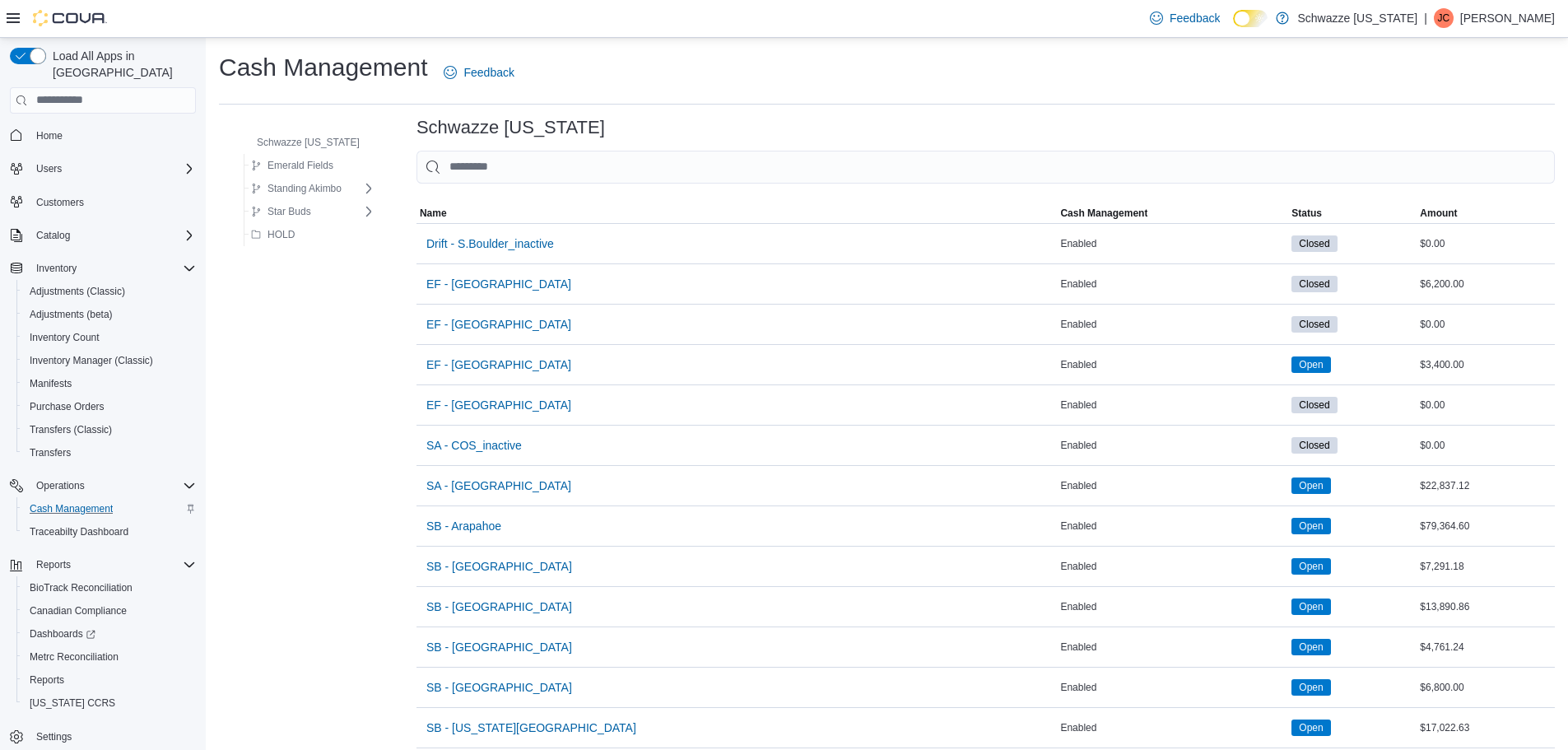
scroll to position [411, 0]
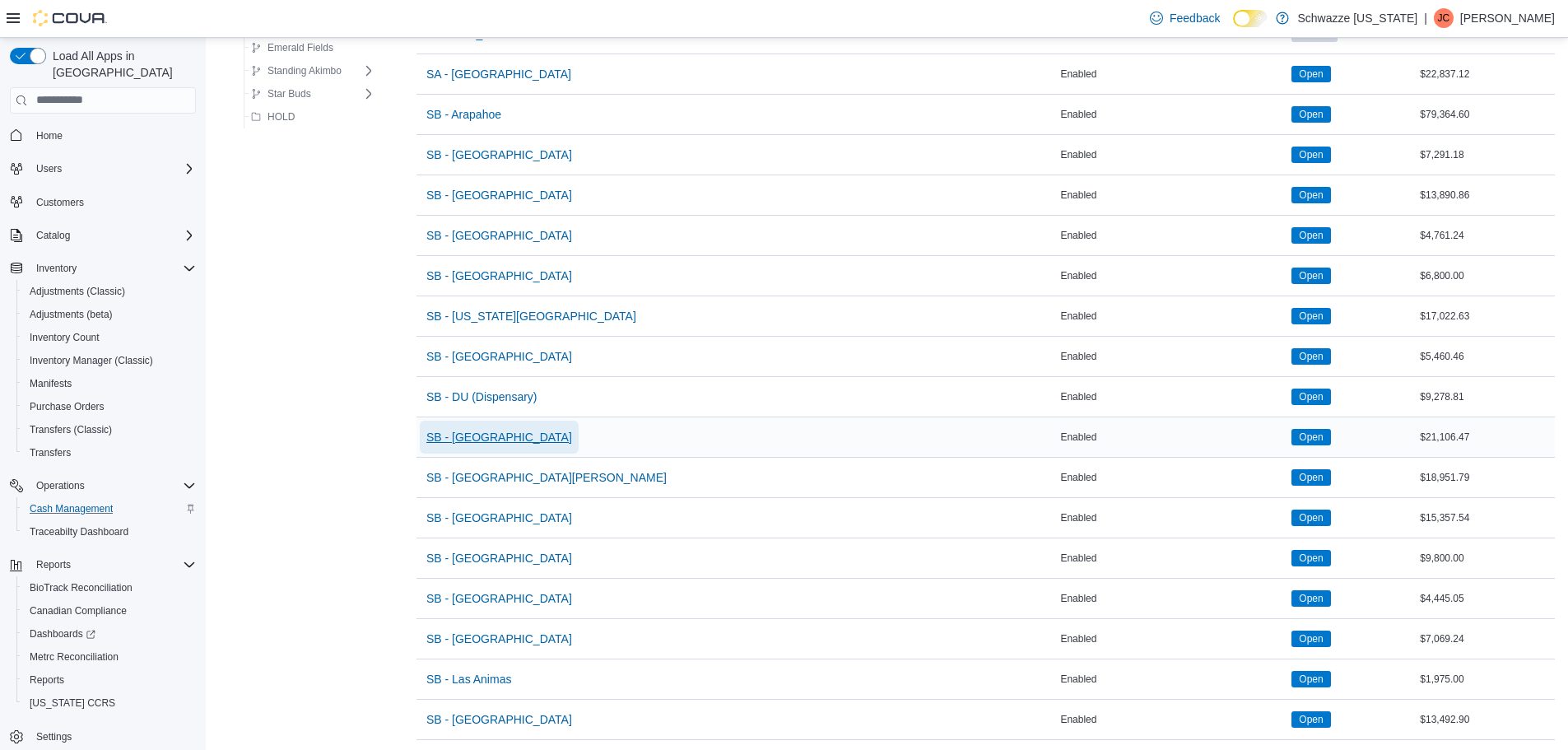
click at [481, 443] on span "SB - [GEOGRAPHIC_DATA]" at bounding box center [499, 437] width 146 height 16
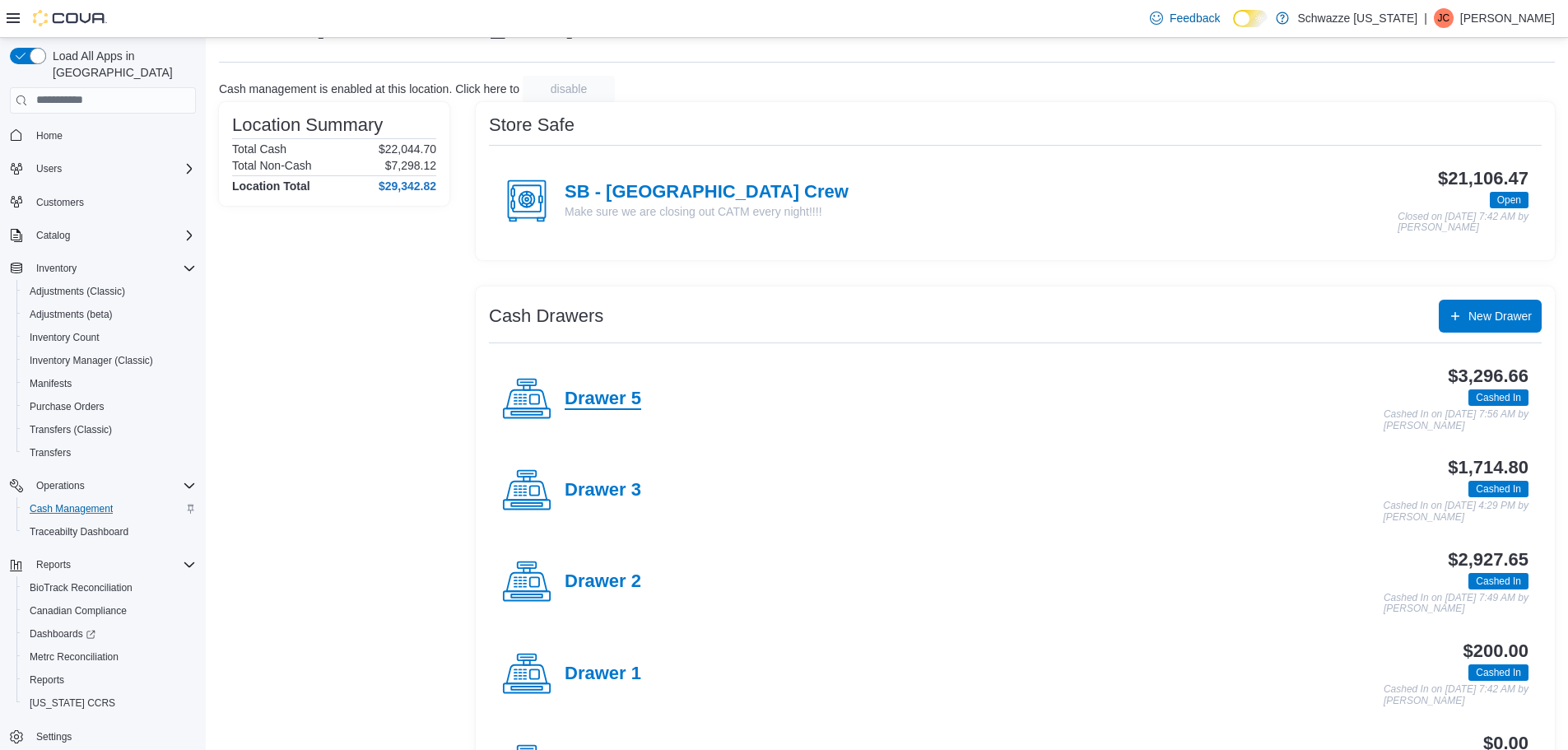
scroll to position [164, 0]
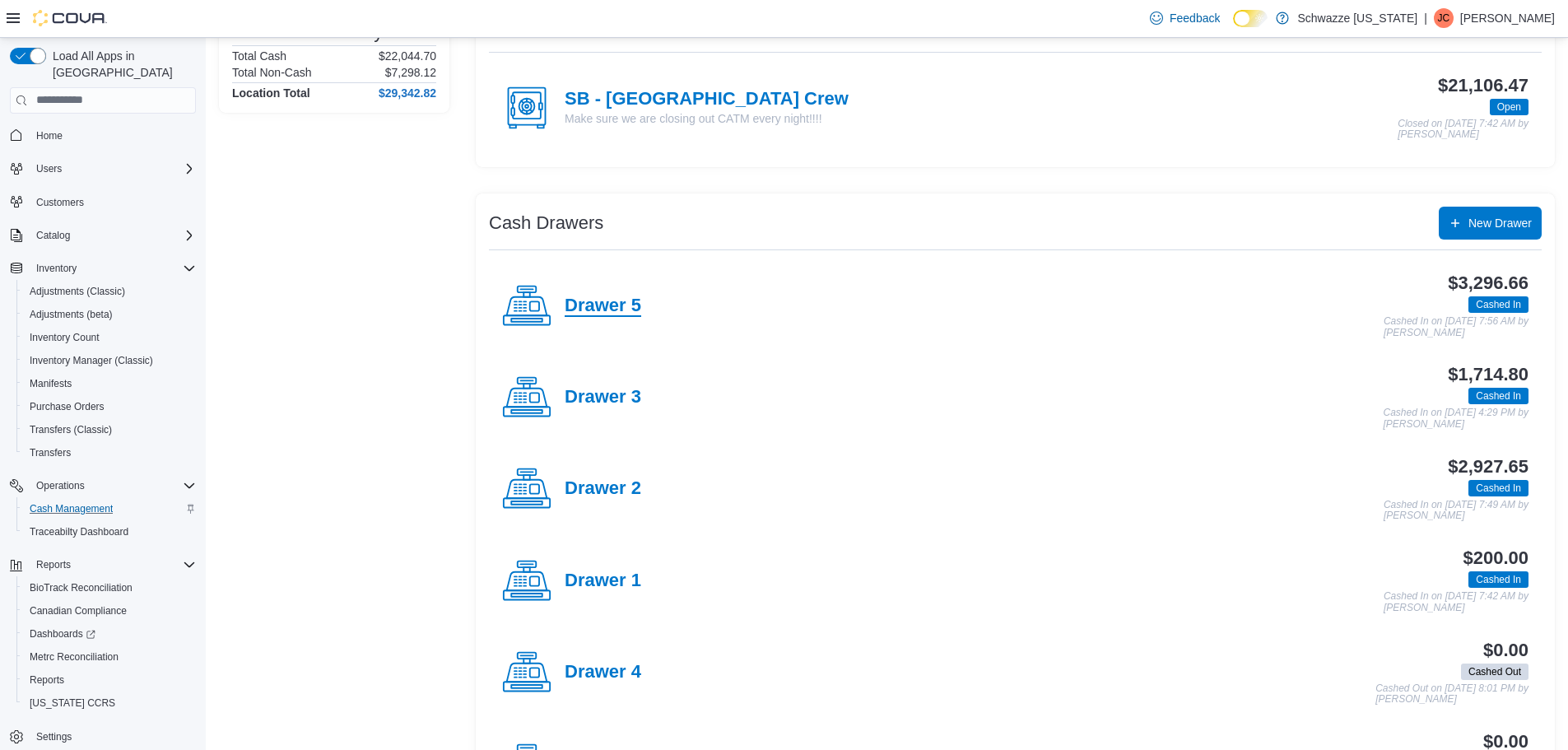
click at [589, 297] on h4 "Drawer 5" at bounding box center [603, 306] width 77 height 21
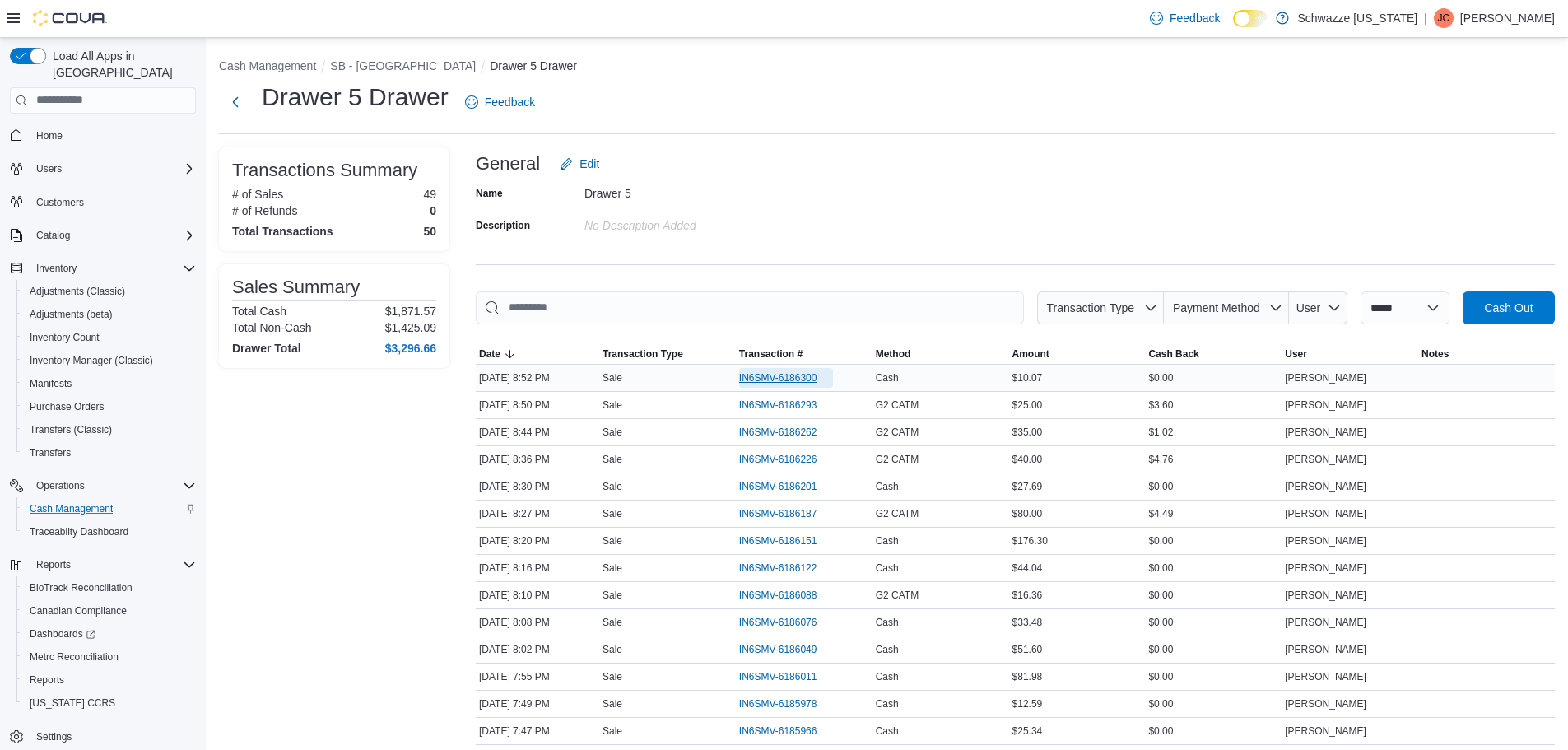
click at [755, 381] on span "IN6SMV-6186300" at bounding box center [778, 378] width 78 height 13
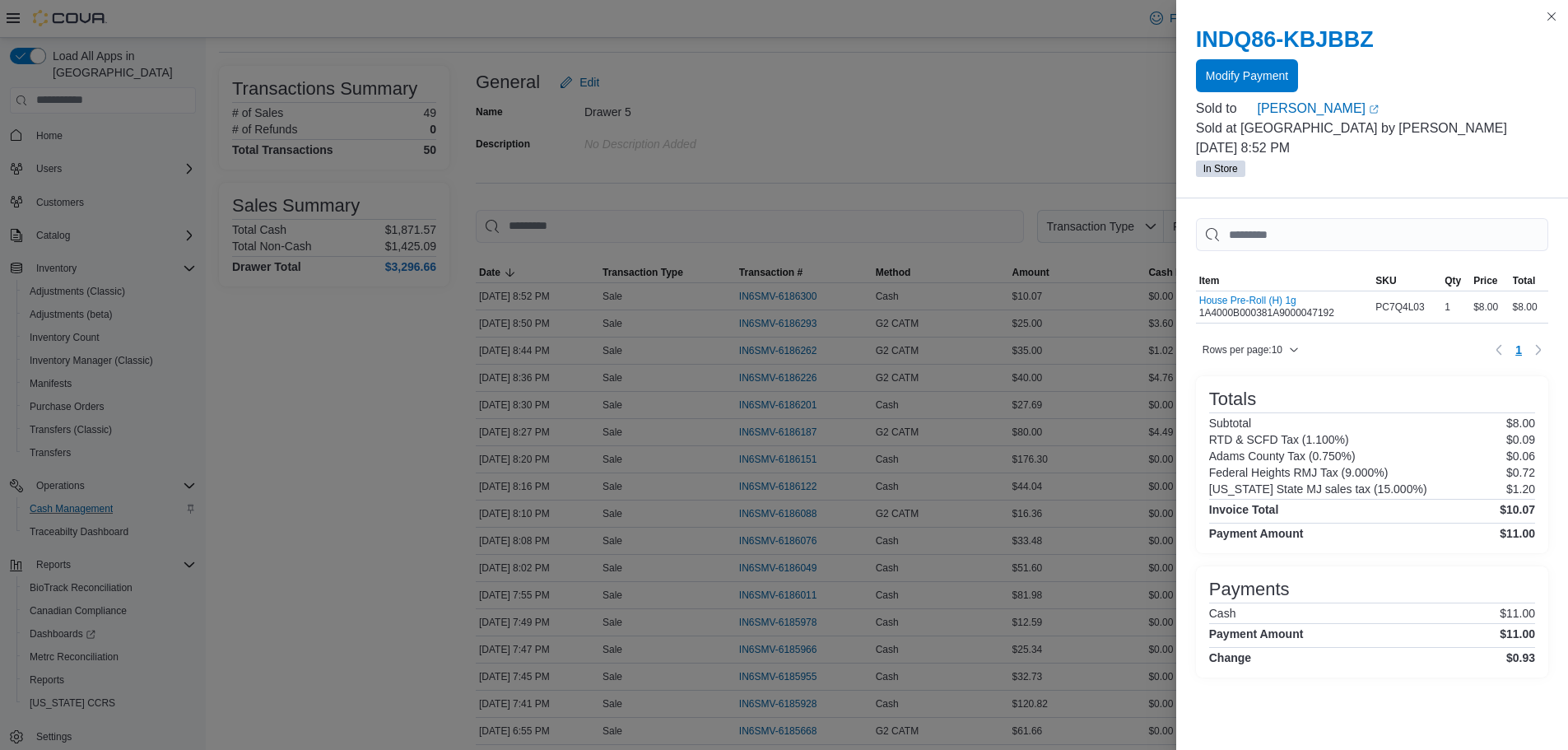
scroll to position [82, 0]
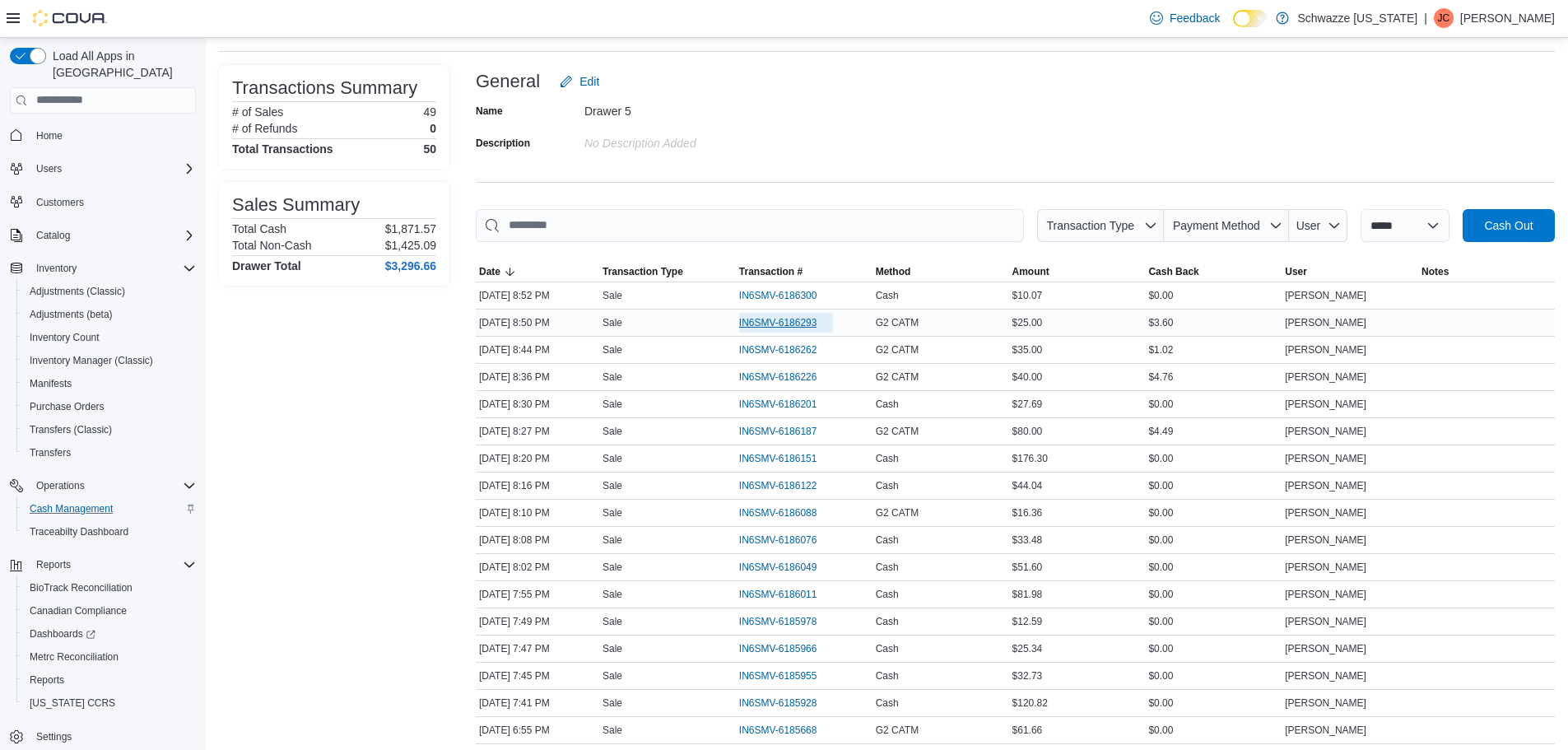
click at [773, 323] on span "IN6SMV-6186293" at bounding box center [778, 322] width 78 height 13
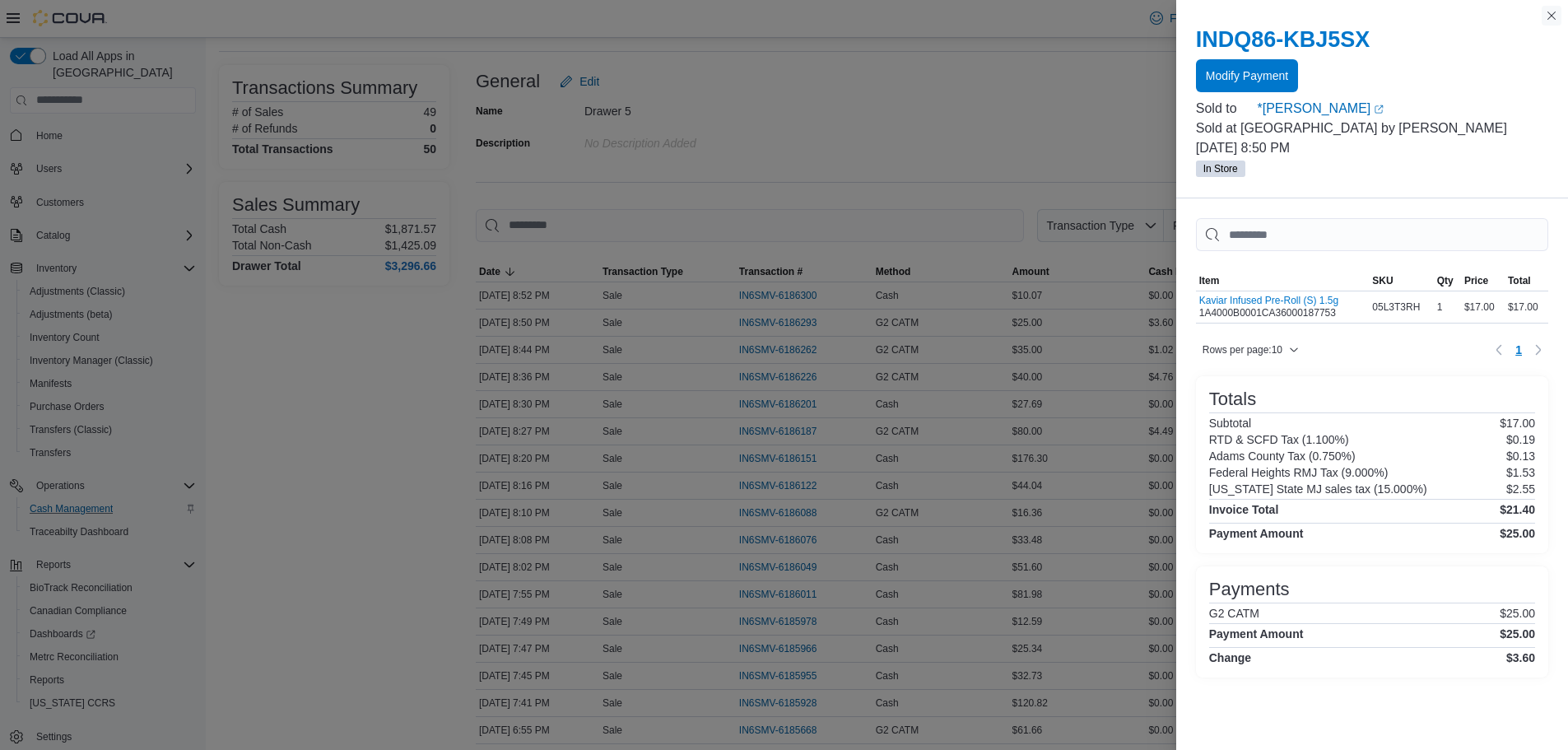
click at [1552, 15] on button "Close this dialog" at bounding box center [1552, 16] width 20 height 20
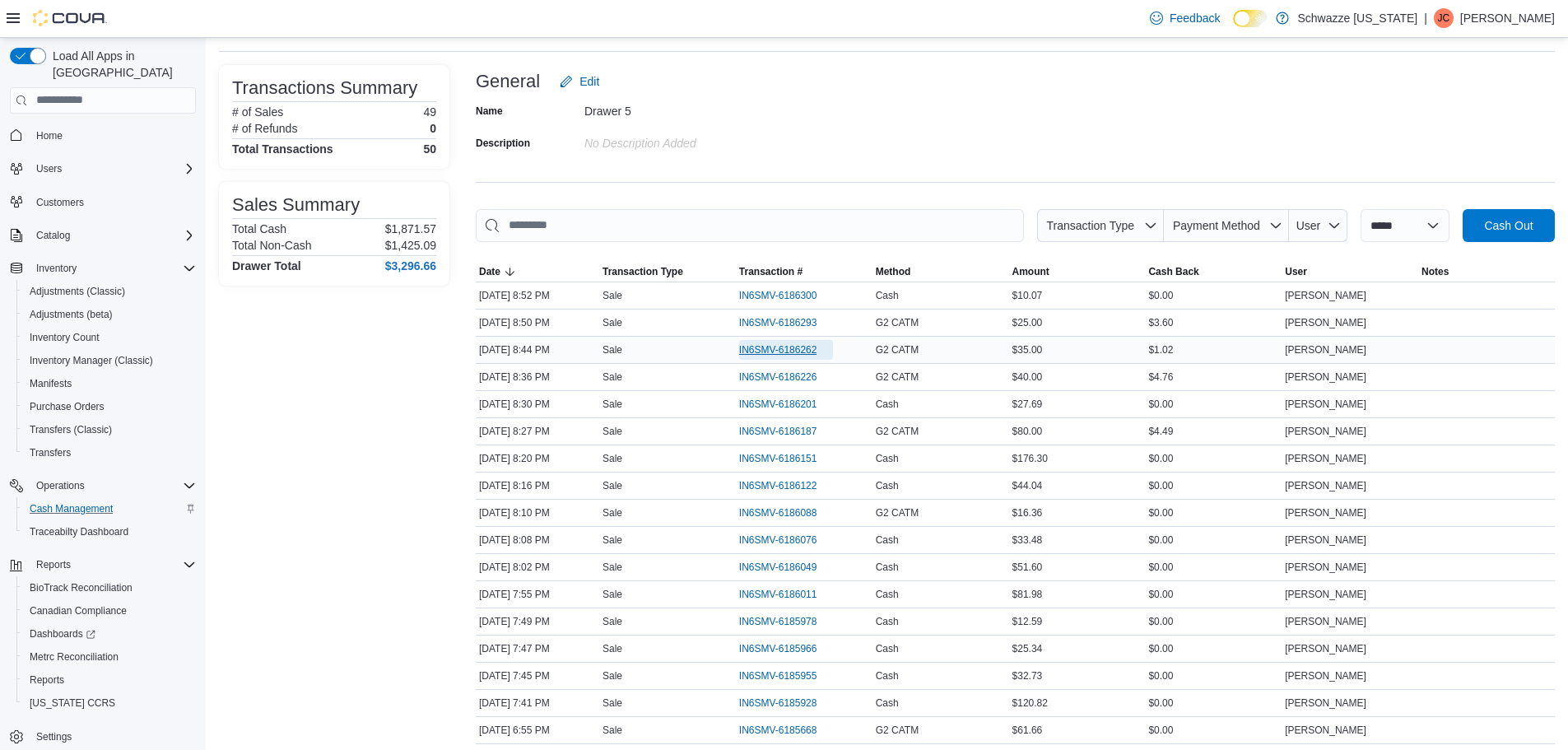
click at [788, 340] on span "IN6SMV-6186262" at bounding box center [786, 350] width 95 height 20
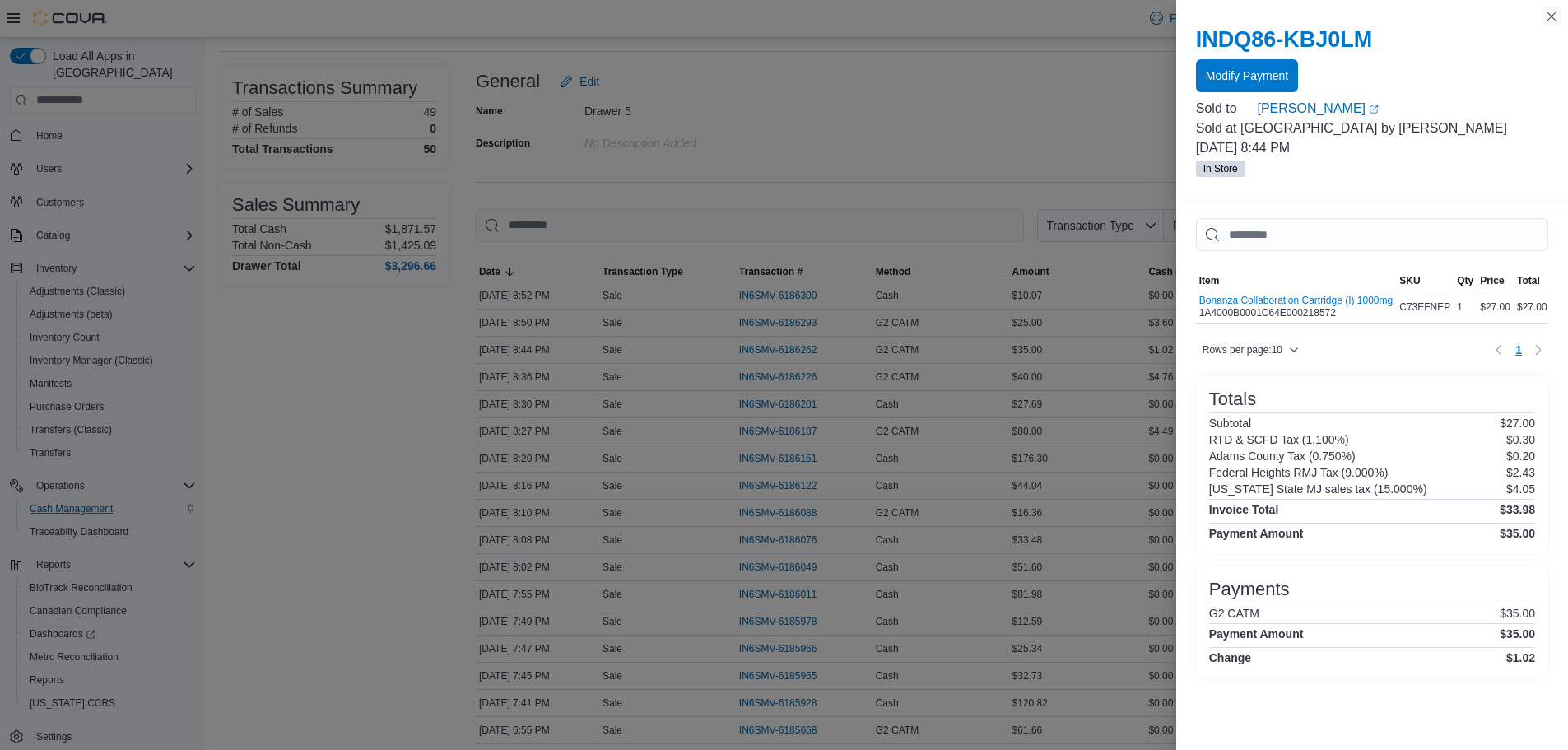
click at [1552, 16] on button "Close this dialog" at bounding box center [1552, 16] width 20 height 20
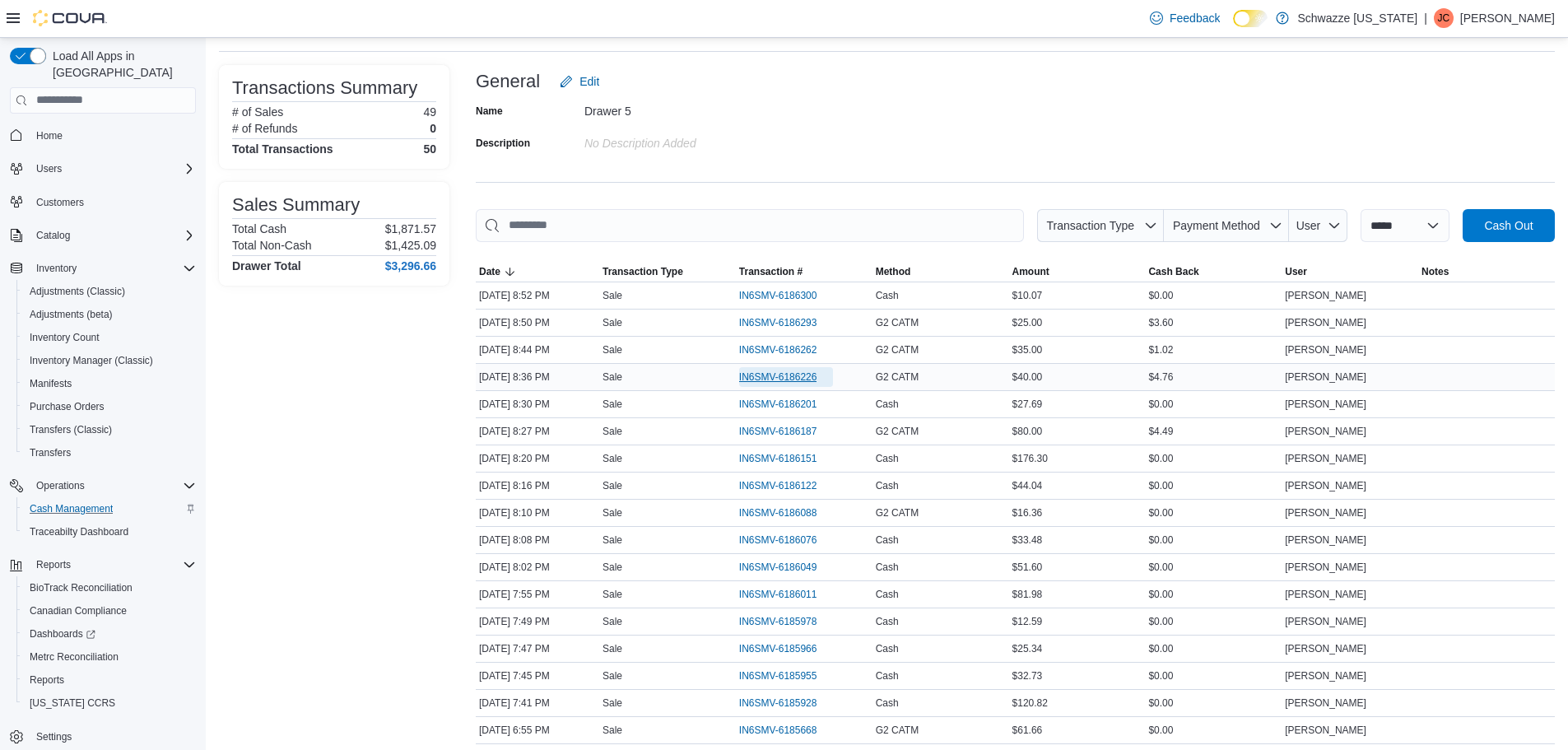
click at [775, 386] on span "IN6SMV-6186226" at bounding box center [786, 377] width 95 height 20
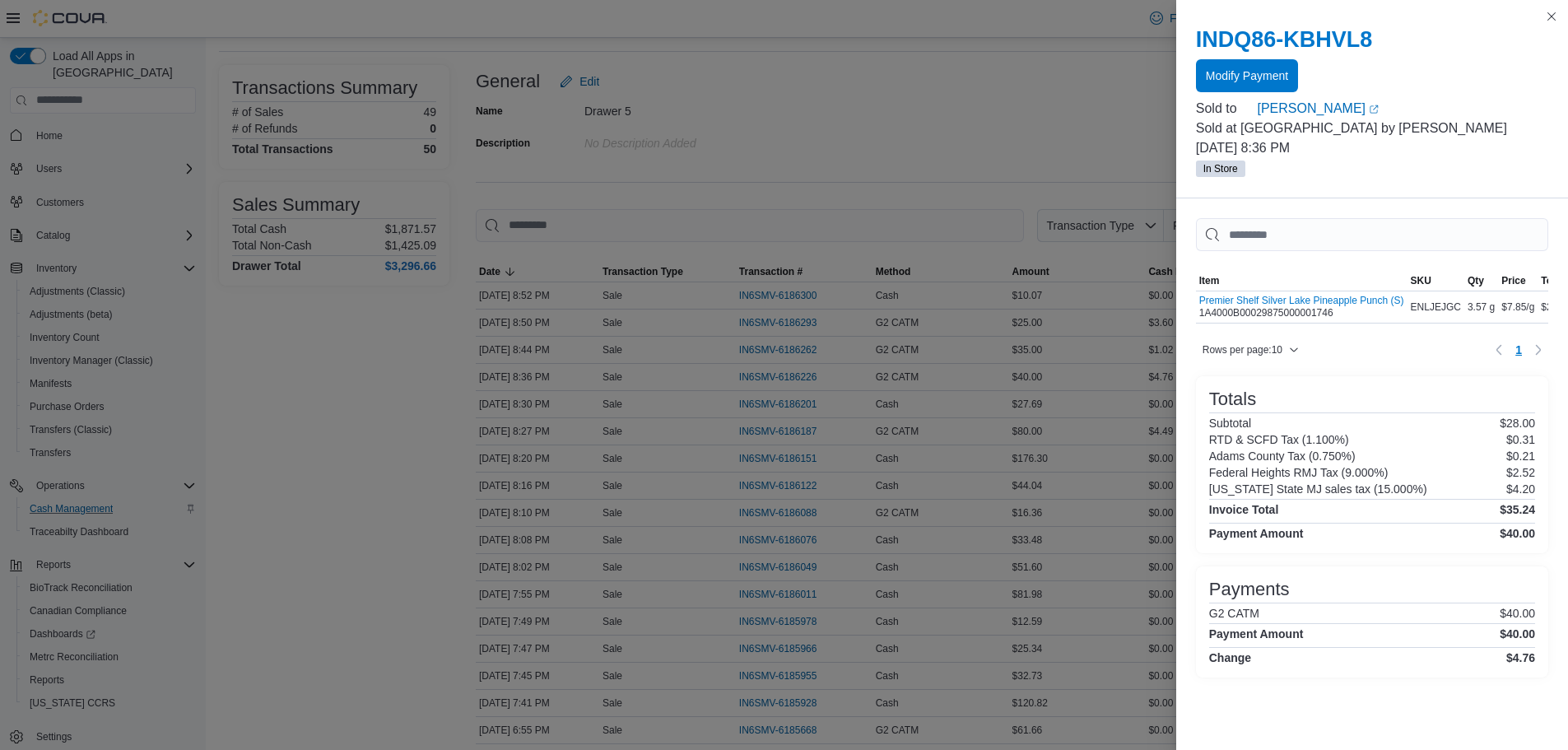
click at [1563, 18] on div "INDQ86-KBHVL8 Modify Payment Sold to emmanuel Tena cordova (opens in a new tab …" at bounding box center [1371, 102] width 391 height 192
click at [1554, 18] on button "Close this dialog" at bounding box center [1552, 16] width 20 height 20
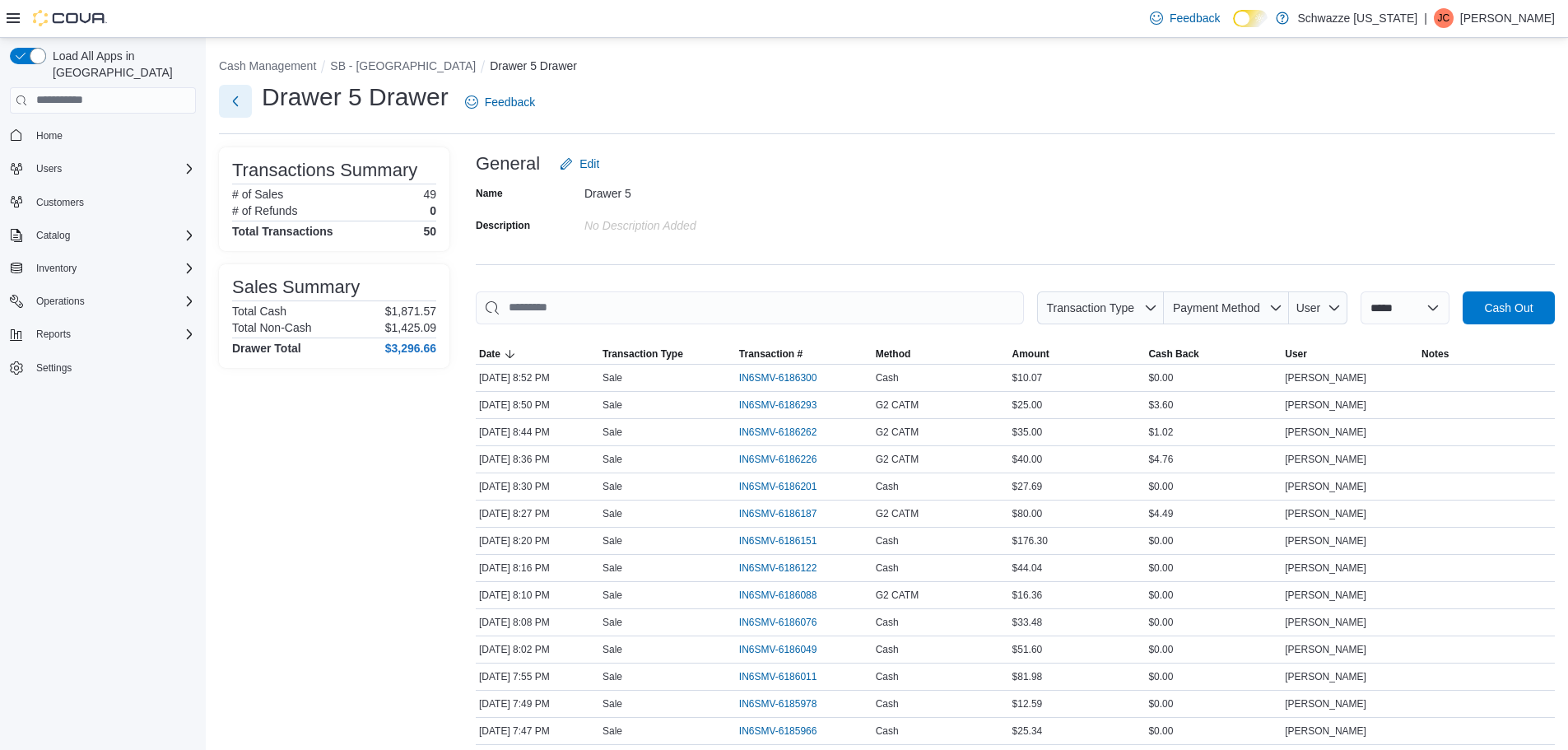
click at [244, 99] on button "Next" at bounding box center [235, 101] width 33 height 33
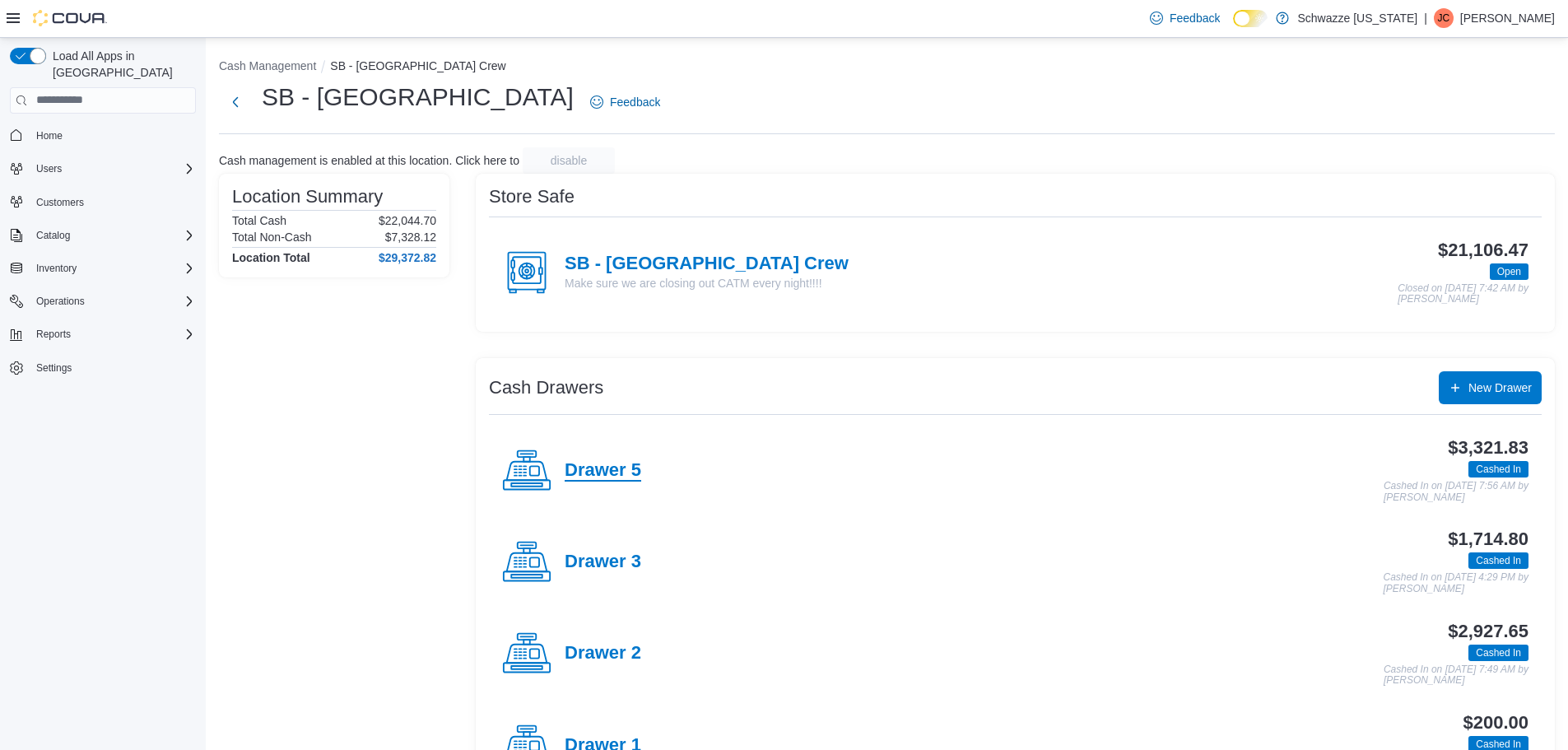
click at [610, 476] on h4 "Drawer 5" at bounding box center [603, 470] width 77 height 21
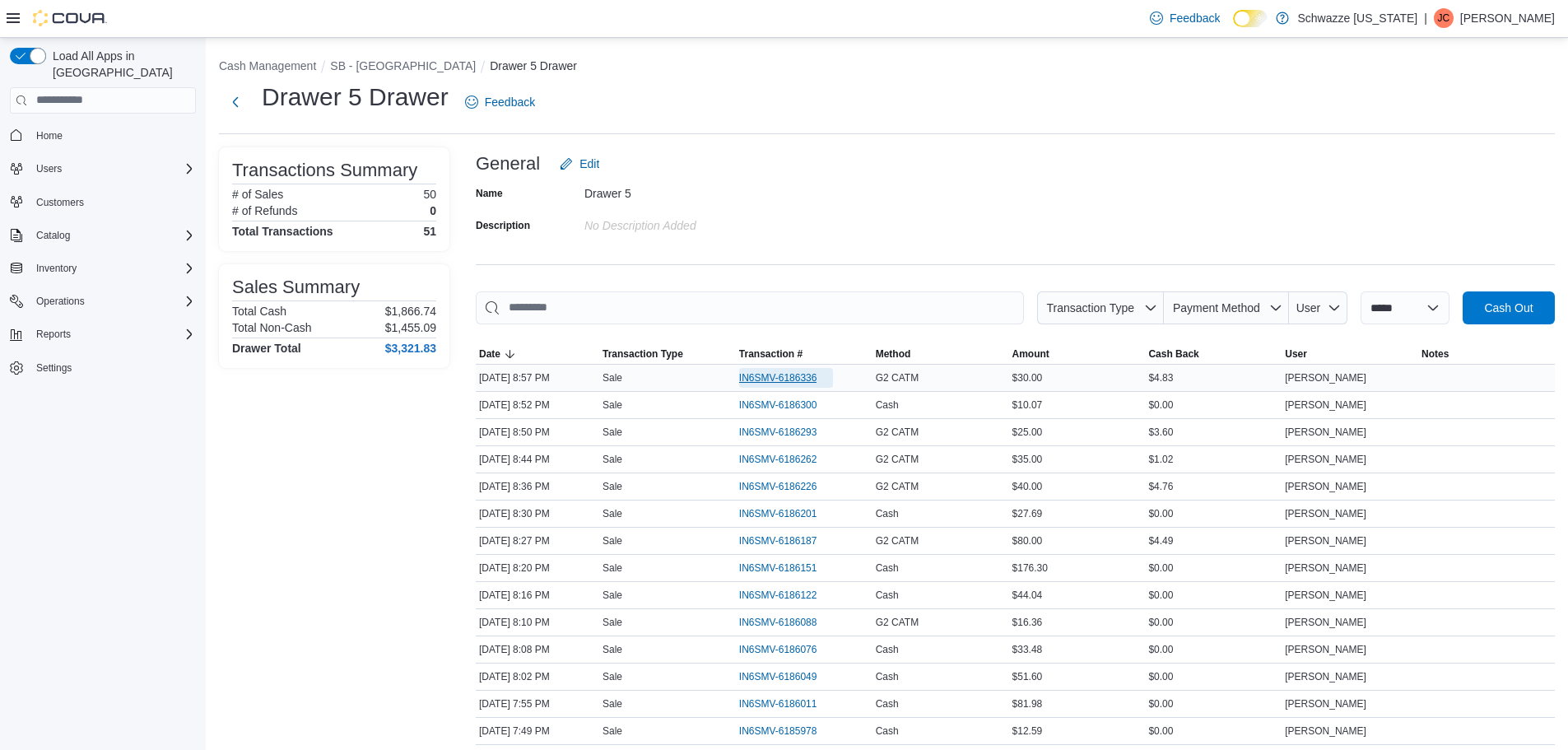
click at [798, 376] on span "IN6SMV-6186336" at bounding box center [778, 378] width 78 height 13
